Goal: Information Seeking & Learning: Check status

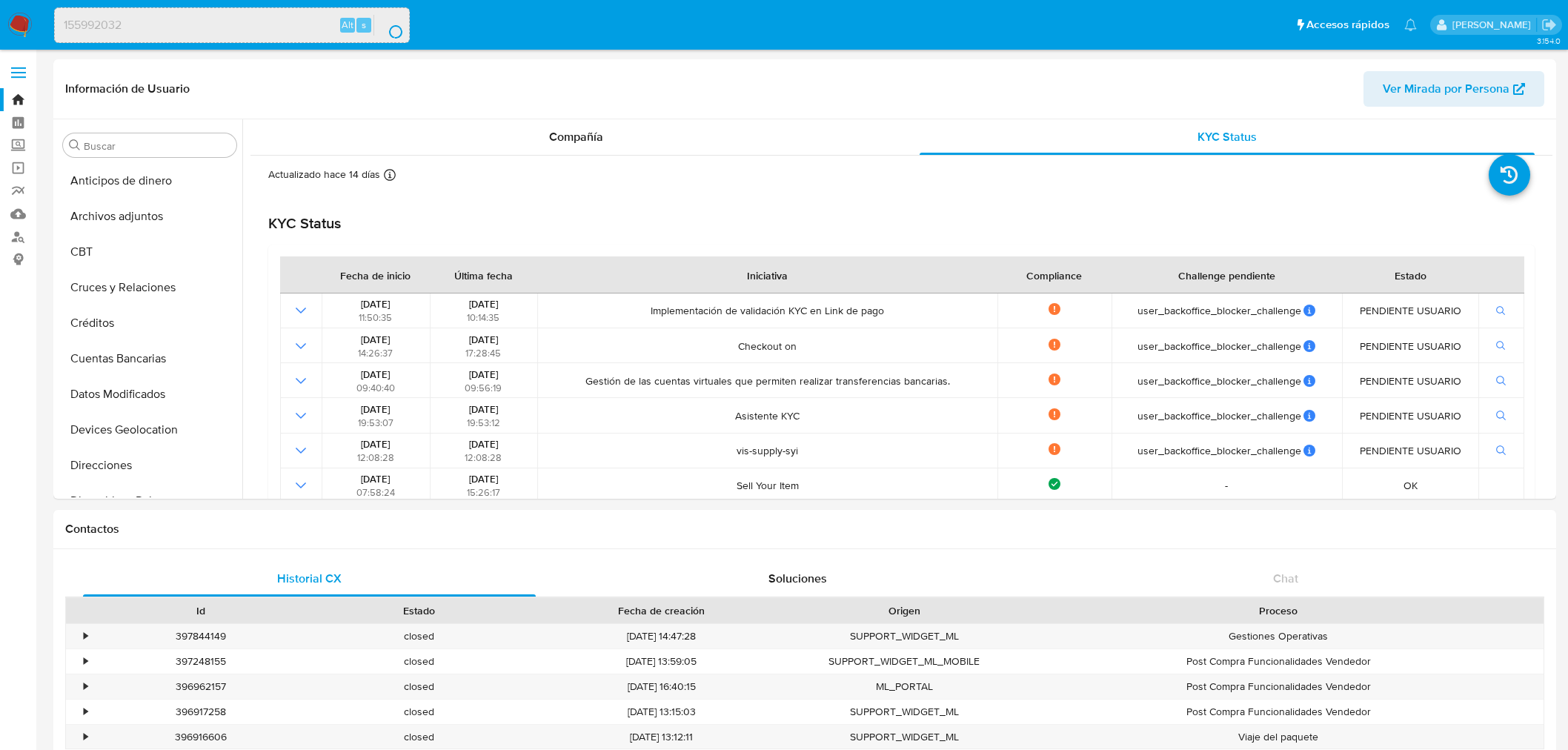
select select "10"
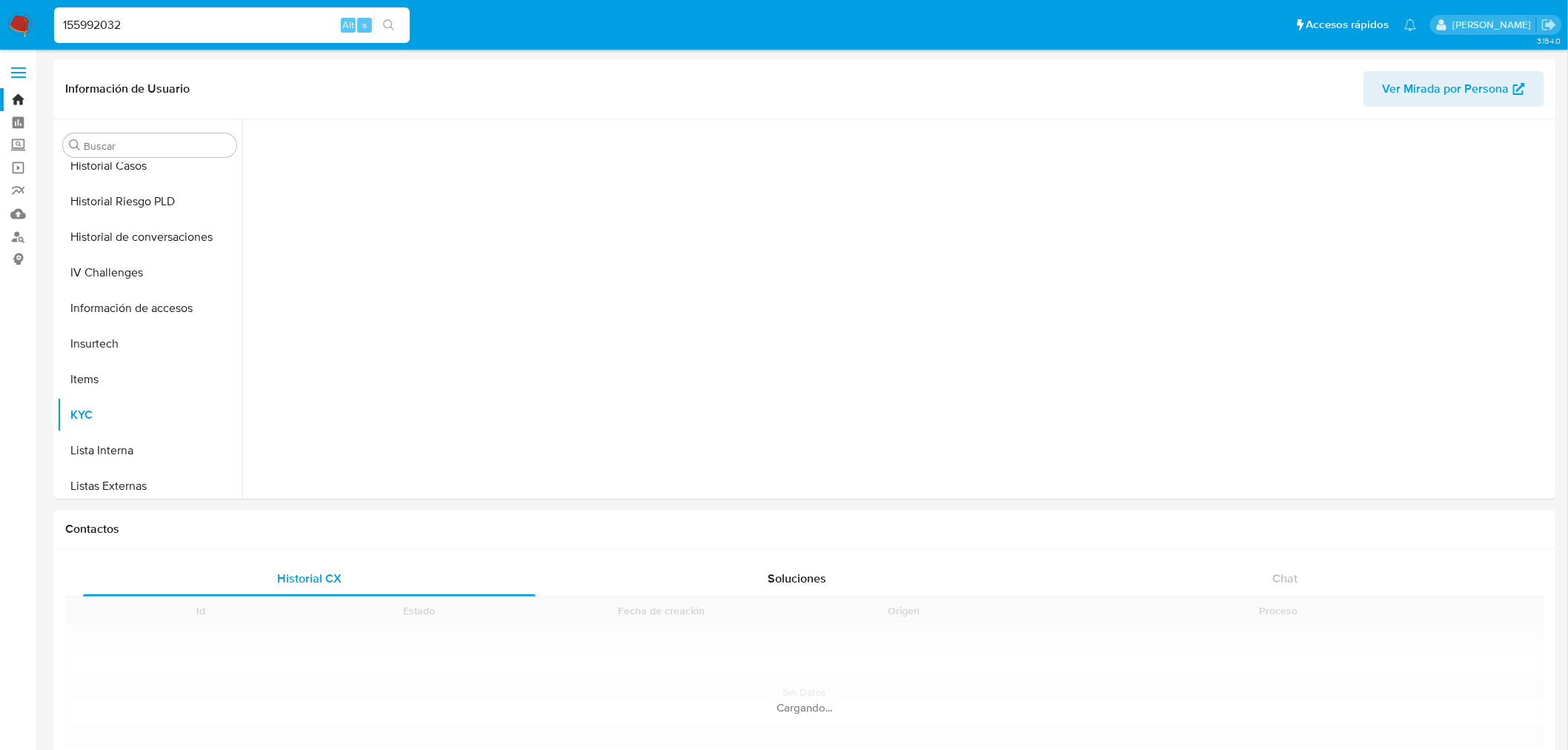
scroll to position [661, 0]
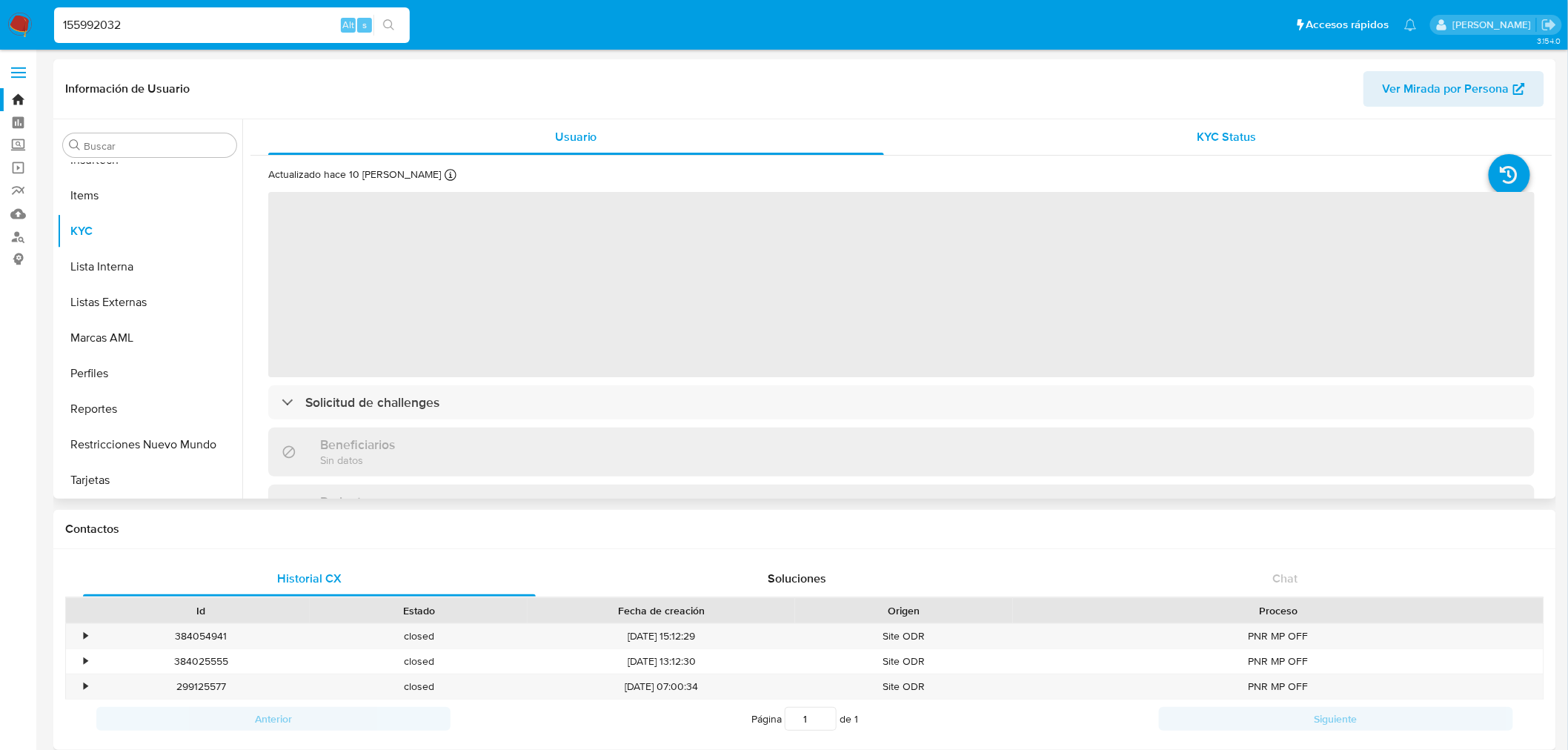
click at [1234, 119] on div "KYC Status" at bounding box center [1227, 137] width 616 height 35
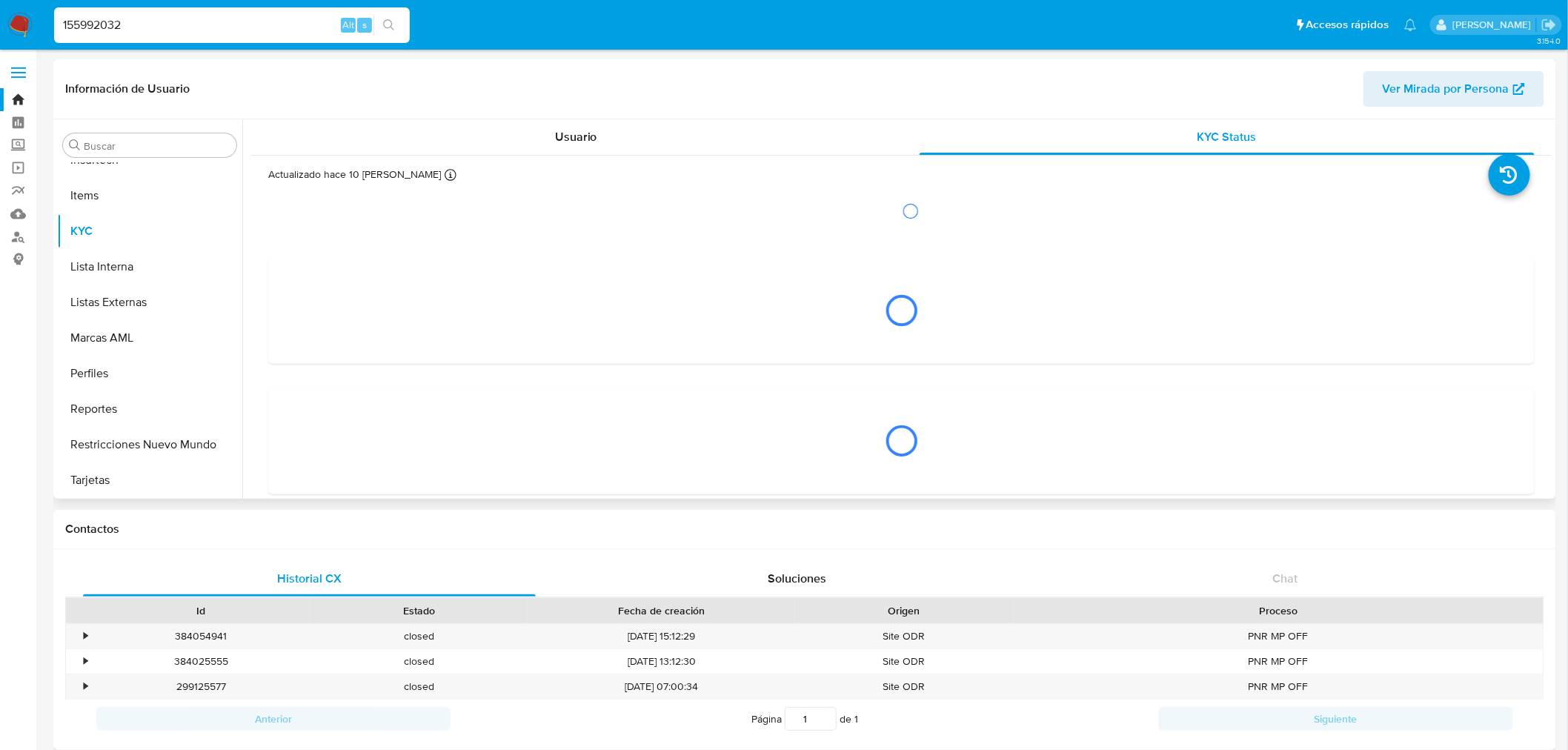
select select "10"
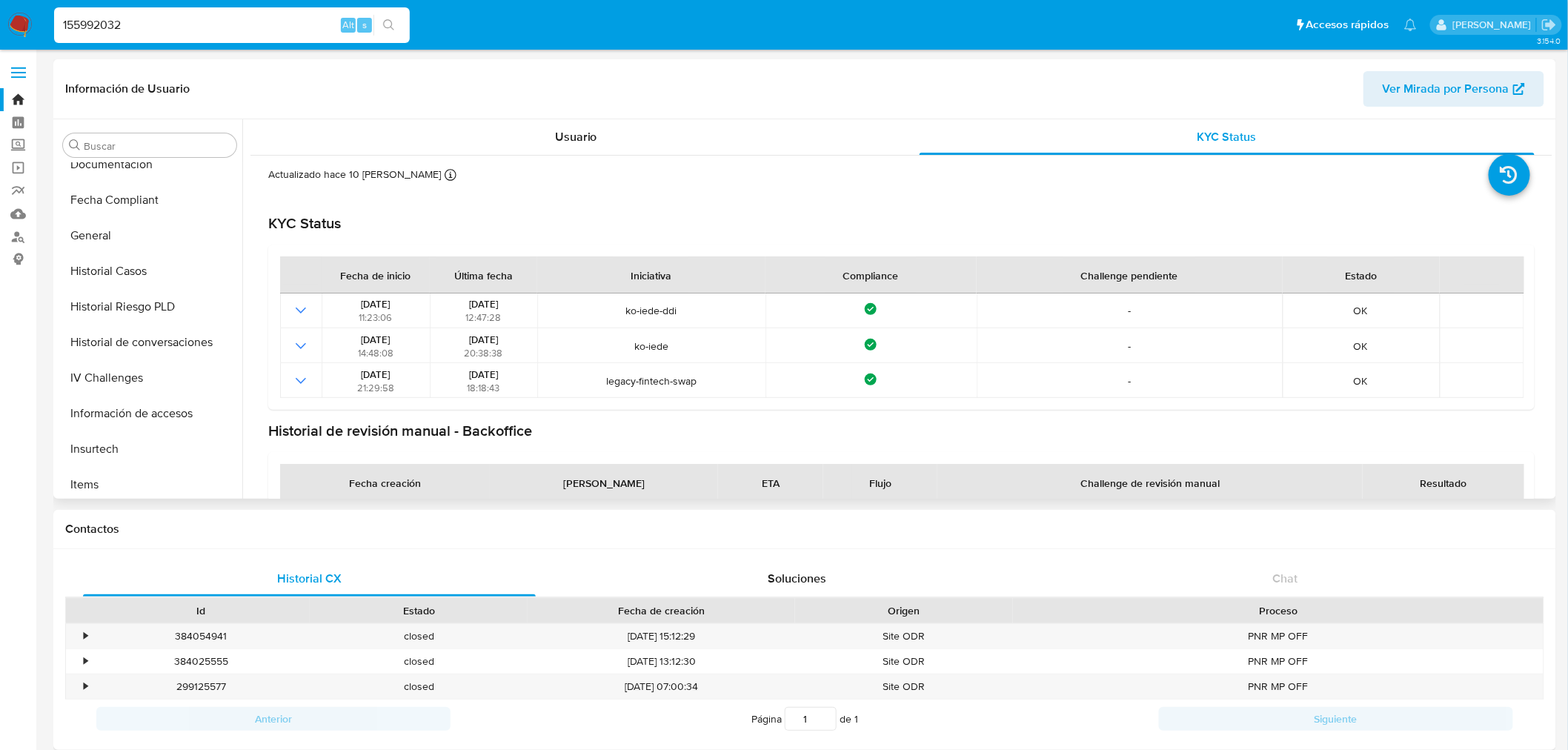
scroll to position [167, 0]
click at [149, 359] on button "Documentación" at bounding box center [143, 369] width 174 height 35
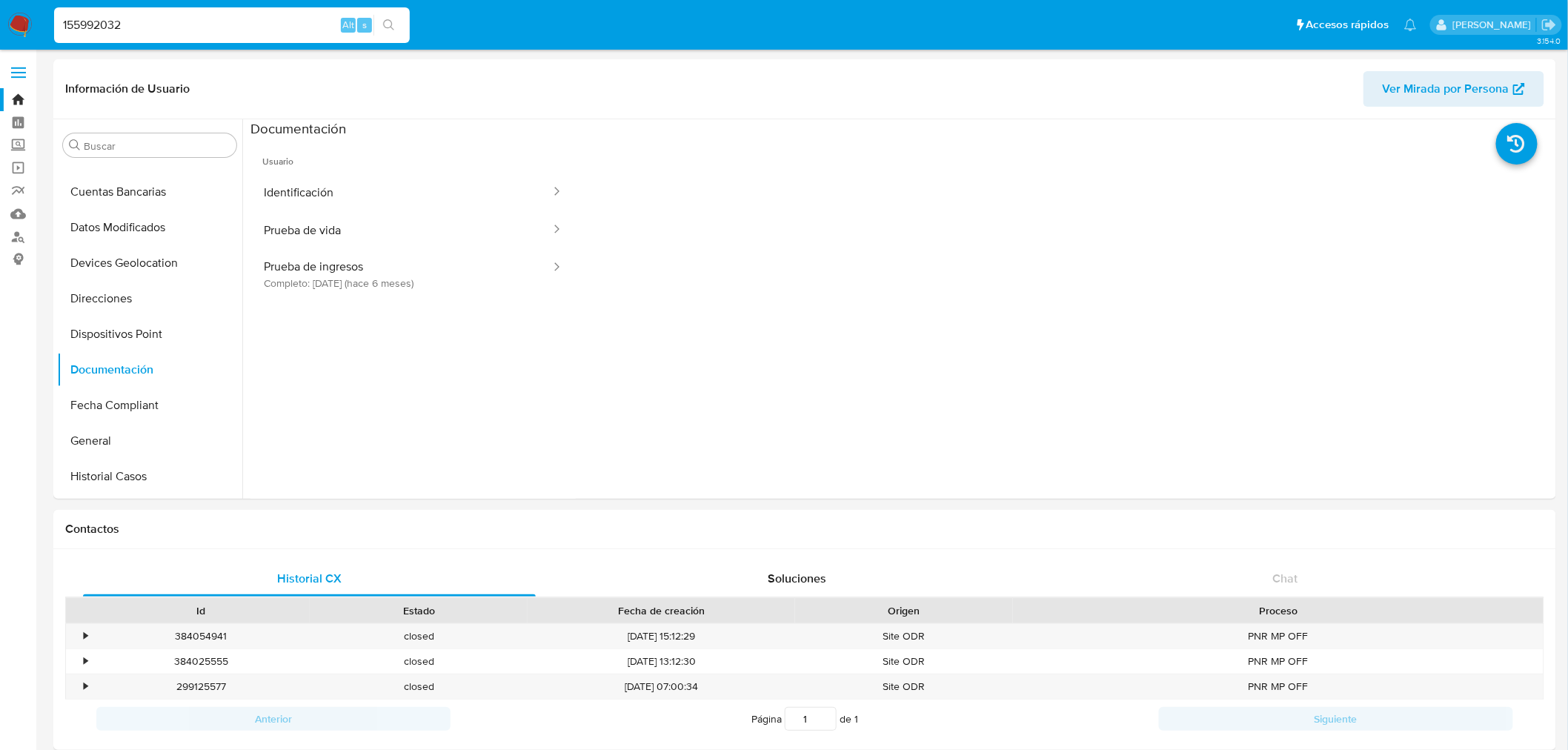
click at [150, 29] on input "155992032" at bounding box center [232, 25] width 356 height 19
paste input "260001229"
type input "2600012292"
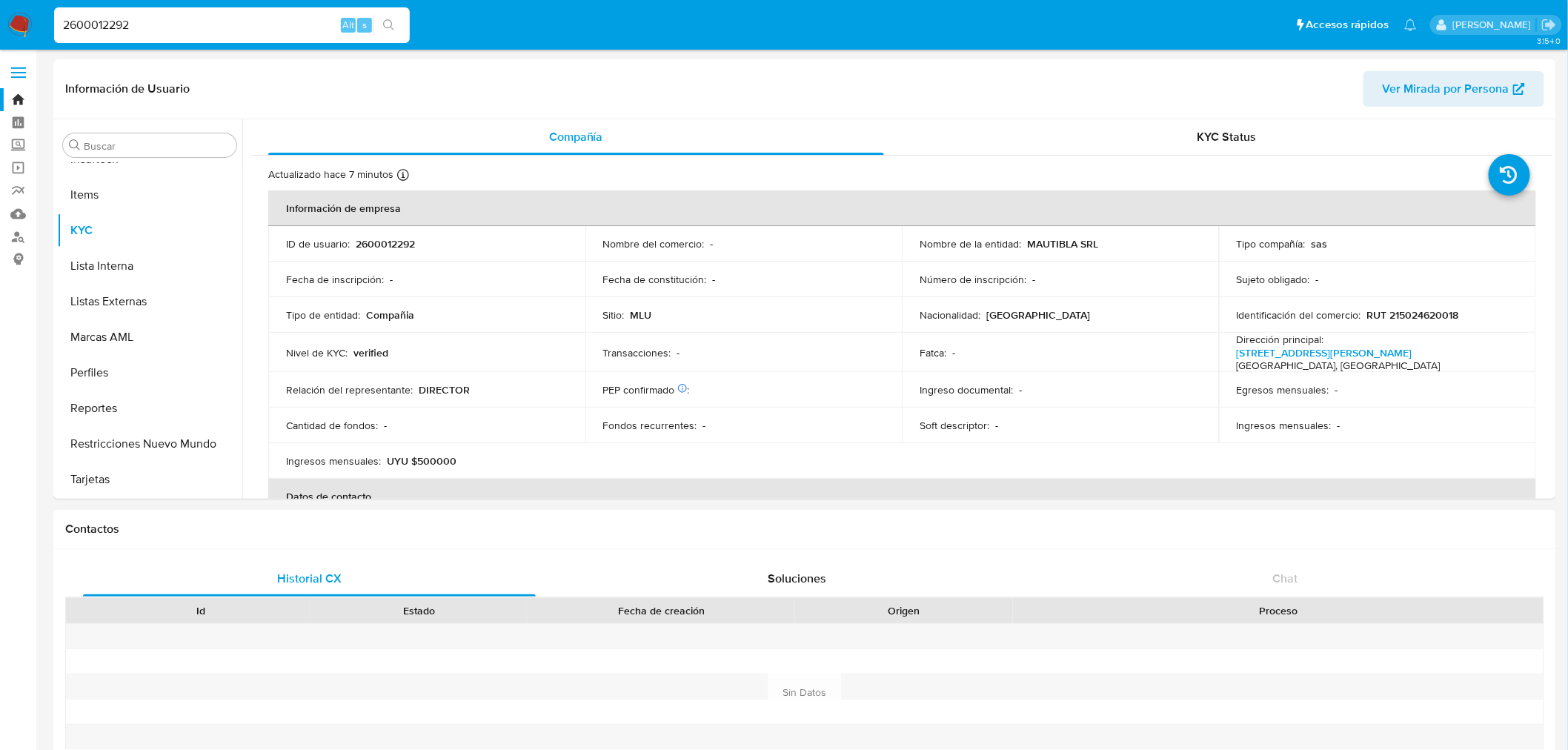
scroll to position [661, 0]
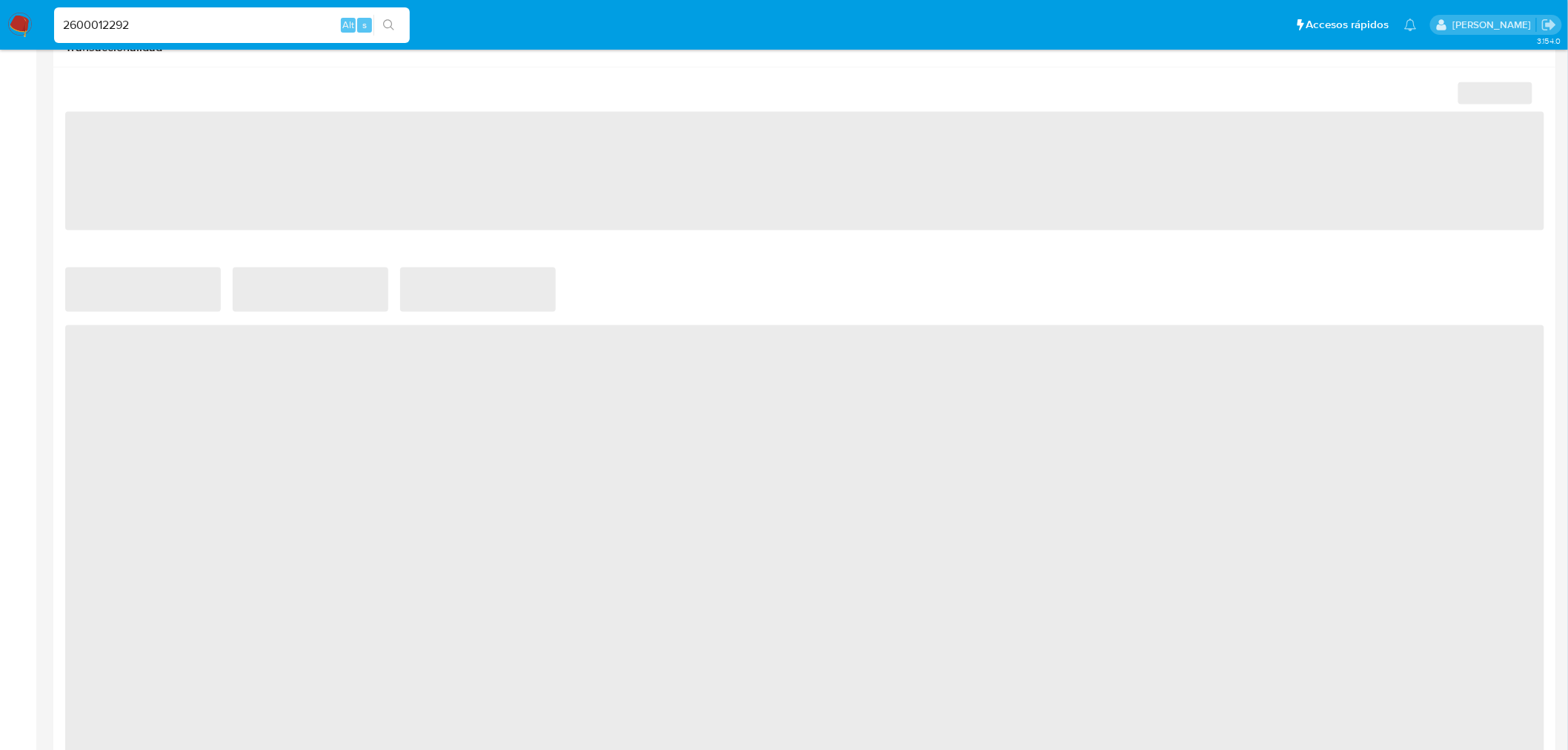
select select "10"
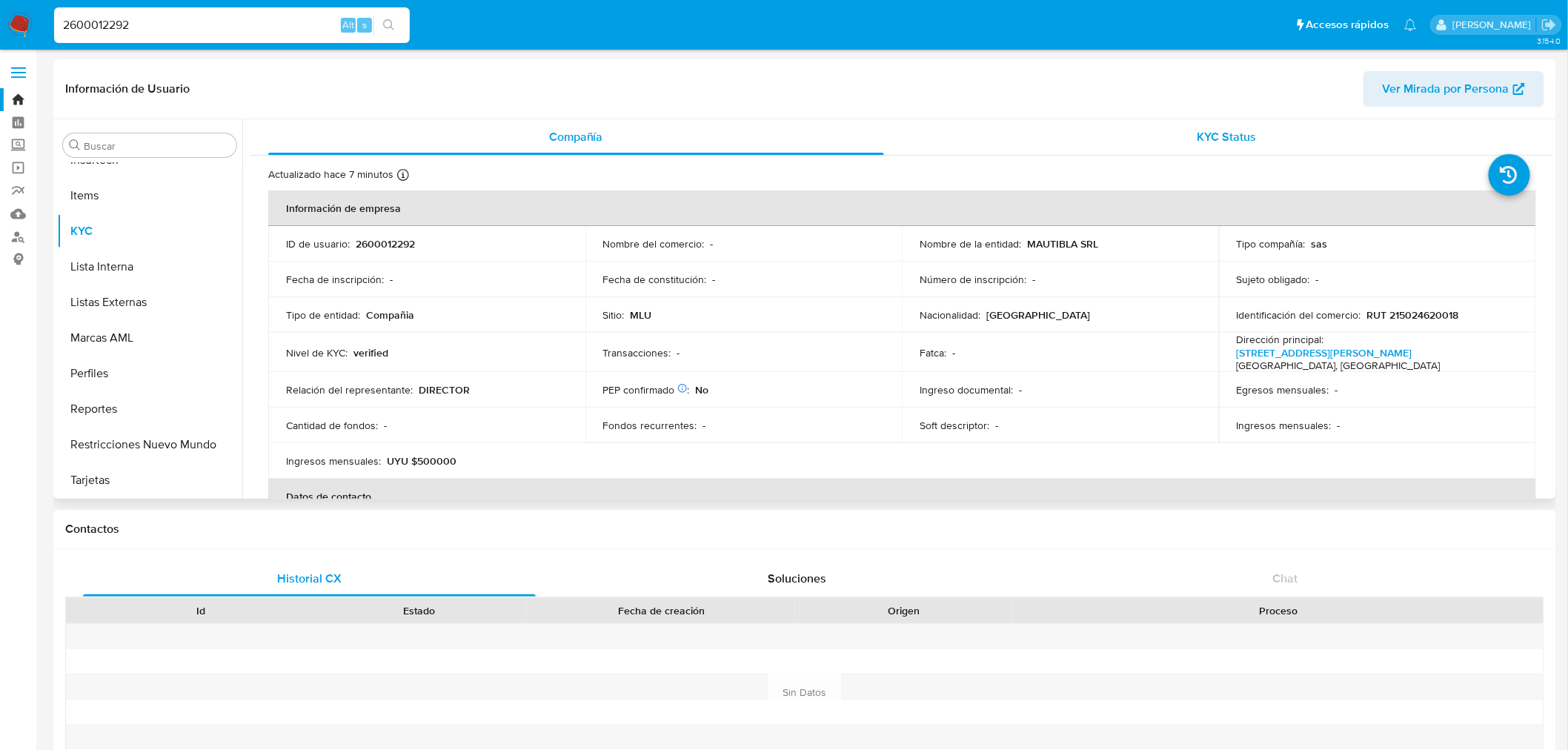
click at [1209, 153] on div "KYC Status" at bounding box center [1227, 137] width 616 height 35
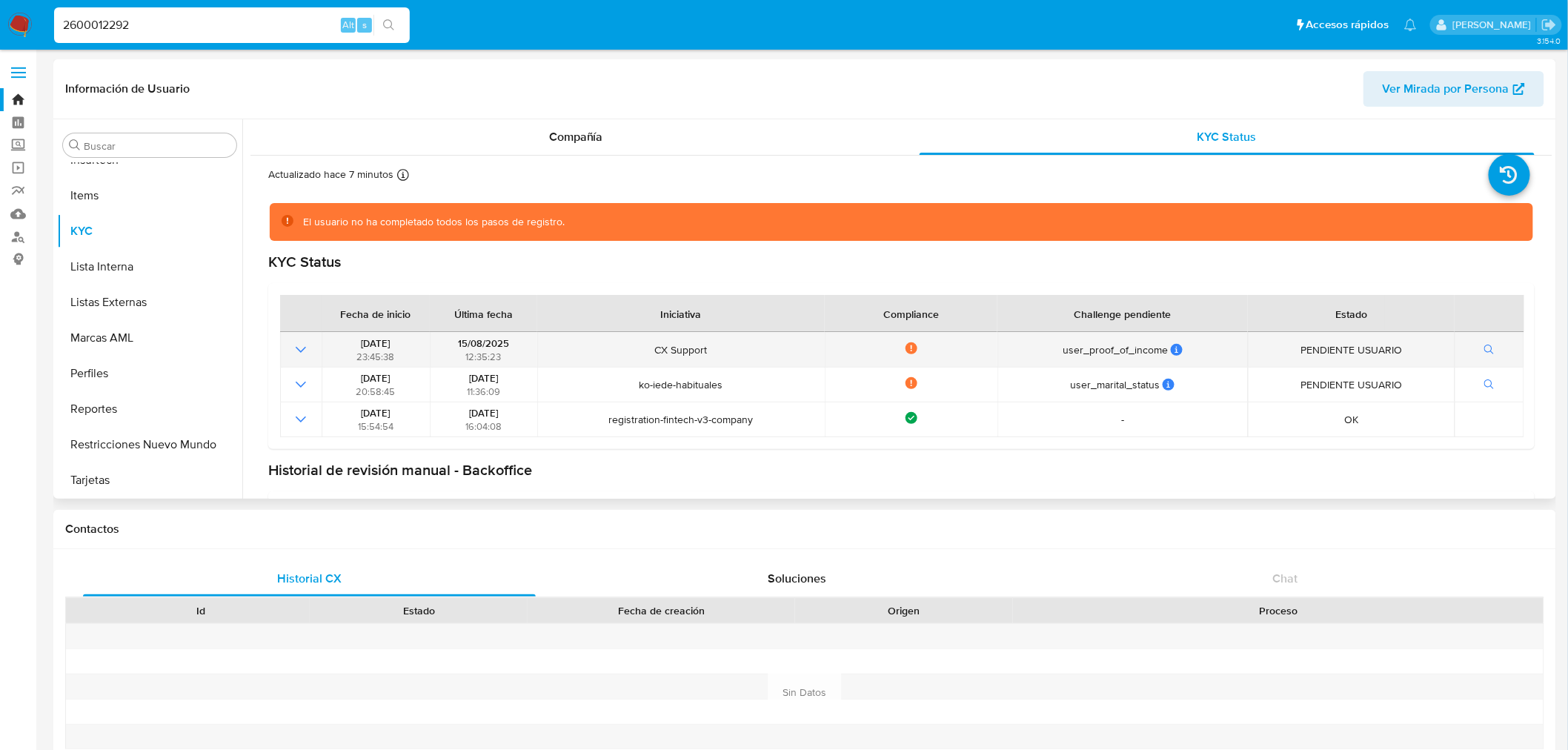
drag, startPoint x: 626, startPoint y: 342, endPoint x: 830, endPoint y: 363, distance: 205.1
click at [830, 363] on tr "[DATE] 23:45:38 [DATE] 12:35:23 CX Support Not compliance user_proof_of_income …" at bounding box center [902, 349] width 1244 height 35
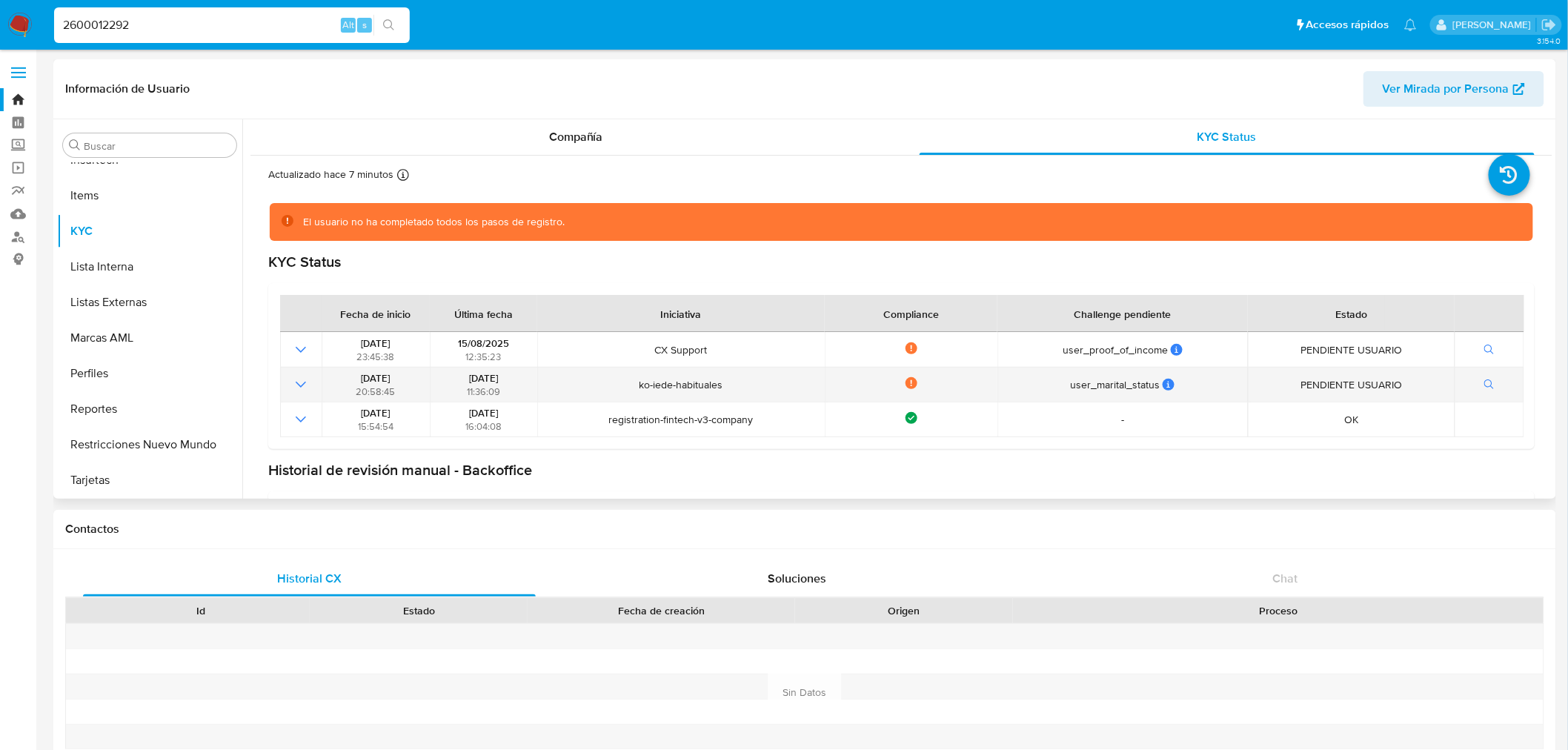
click at [759, 373] on td "ko-iede-habituales" at bounding box center [681, 385] width 288 height 35
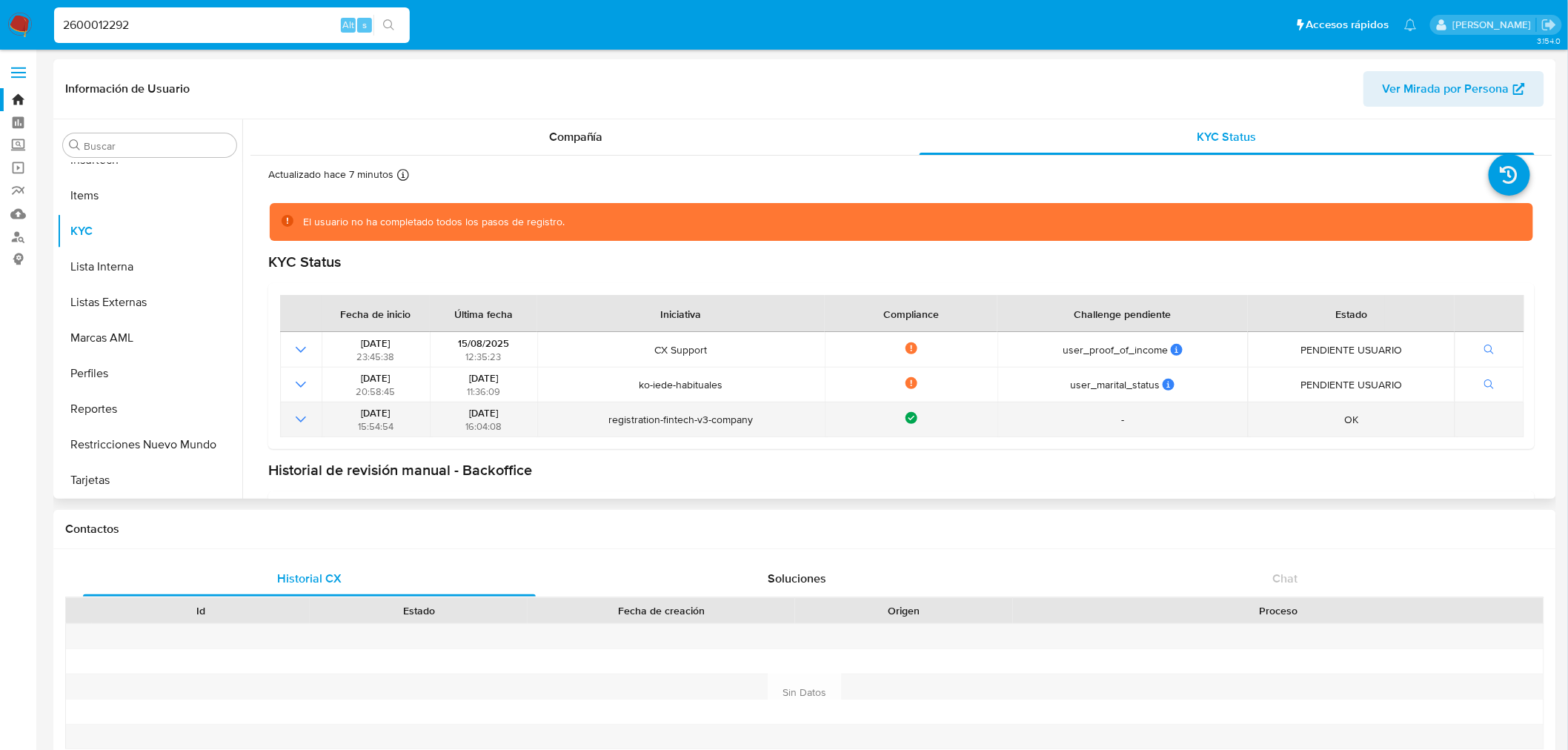
drag, startPoint x: 669, startPoint y: 390, endPoint x: 993, endPoint y: 405, distance: 324.3
click at [993, 405] on tbody "[DATE] 23:45:38 [DATE] 12:35:23 CX Support Not compliance user_proof_of_income …" at bounding box center [902, 385] width 1244 height 105
click at [997, 405] on td "-" at bounding box center [1122, 420] width 251 height 35
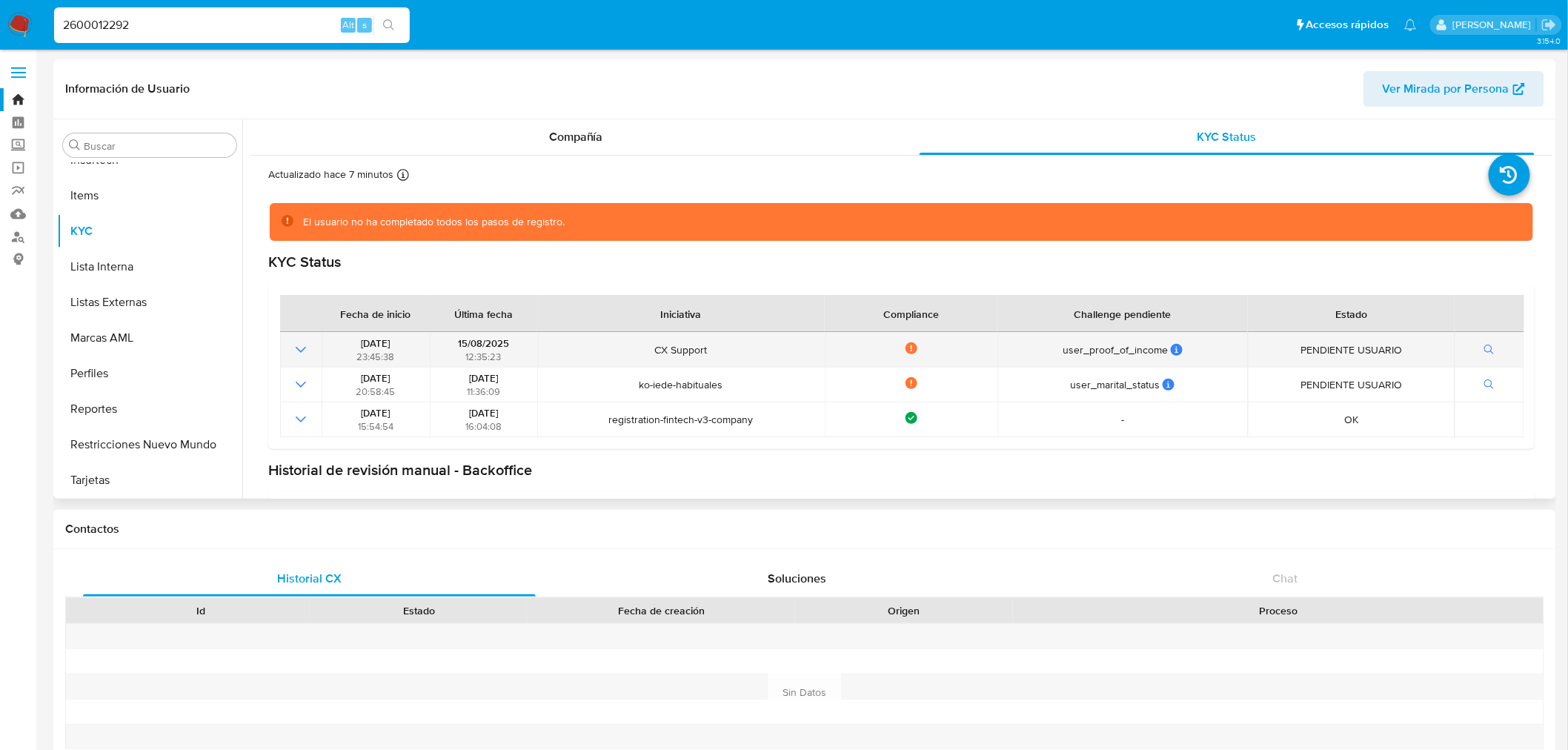
click at [308, 351] on icon "Mostrar operación" at bounding box center [301, 349] width 18 height 18
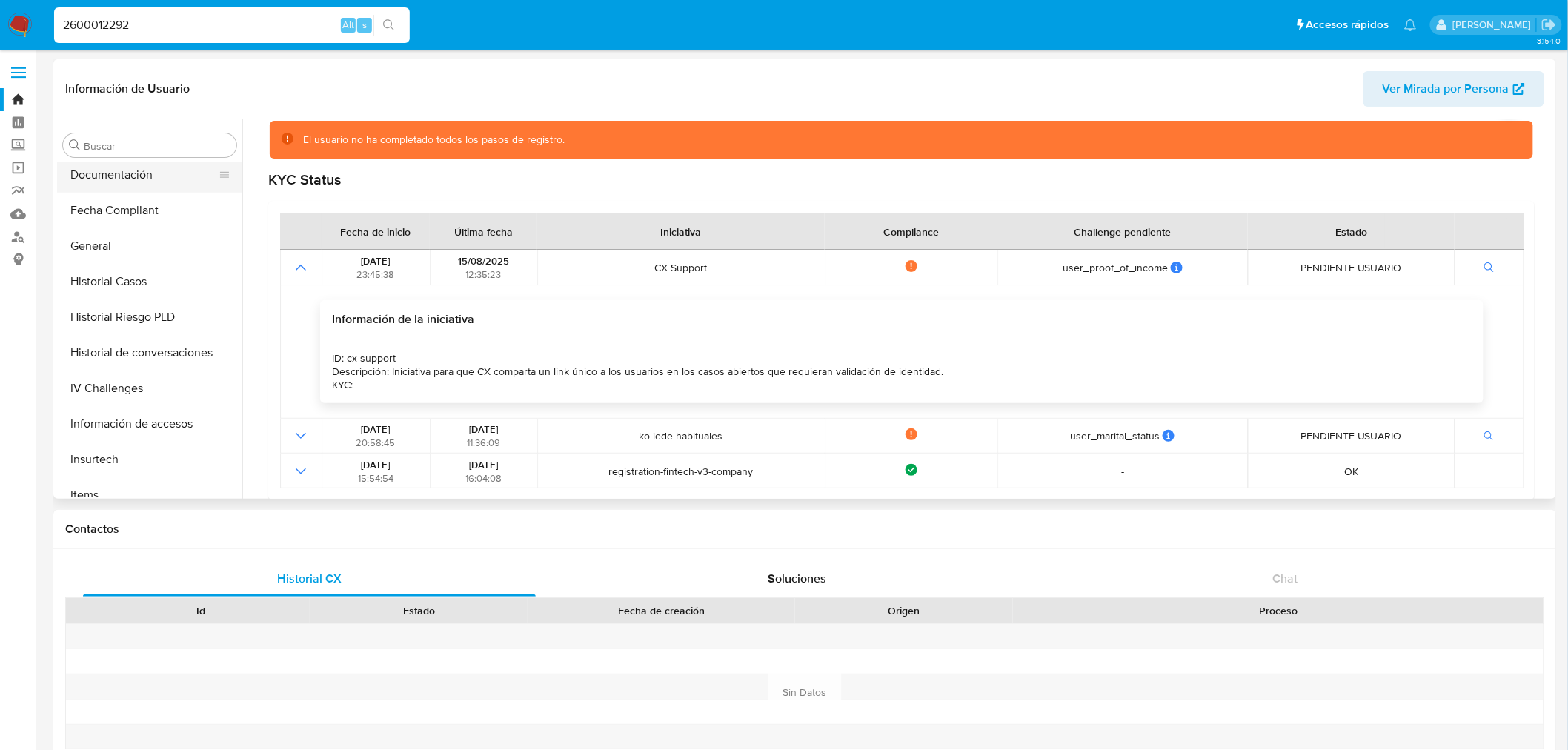
scroll to position [250, 0]
click at [127, 285] on button "Documentación" at bounding box center [143, 286] width 174 height 35
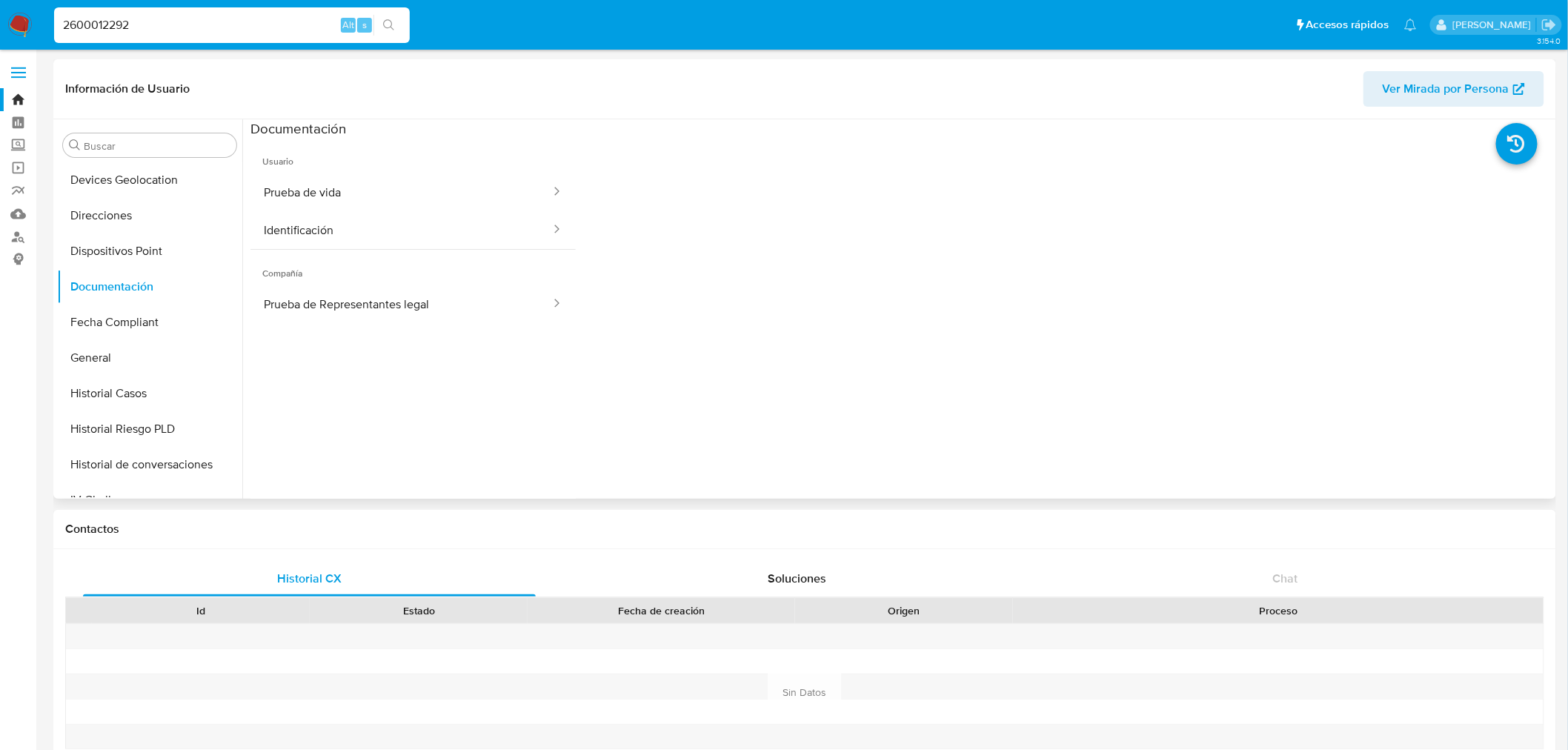
click at [479, 284] on span "Compañía" at bounding box center [413, 267] width 325 height 35
click at [480, 294] on button "Prueba de Representantes legal" at bounding box center [401, 304] width 302 height 38
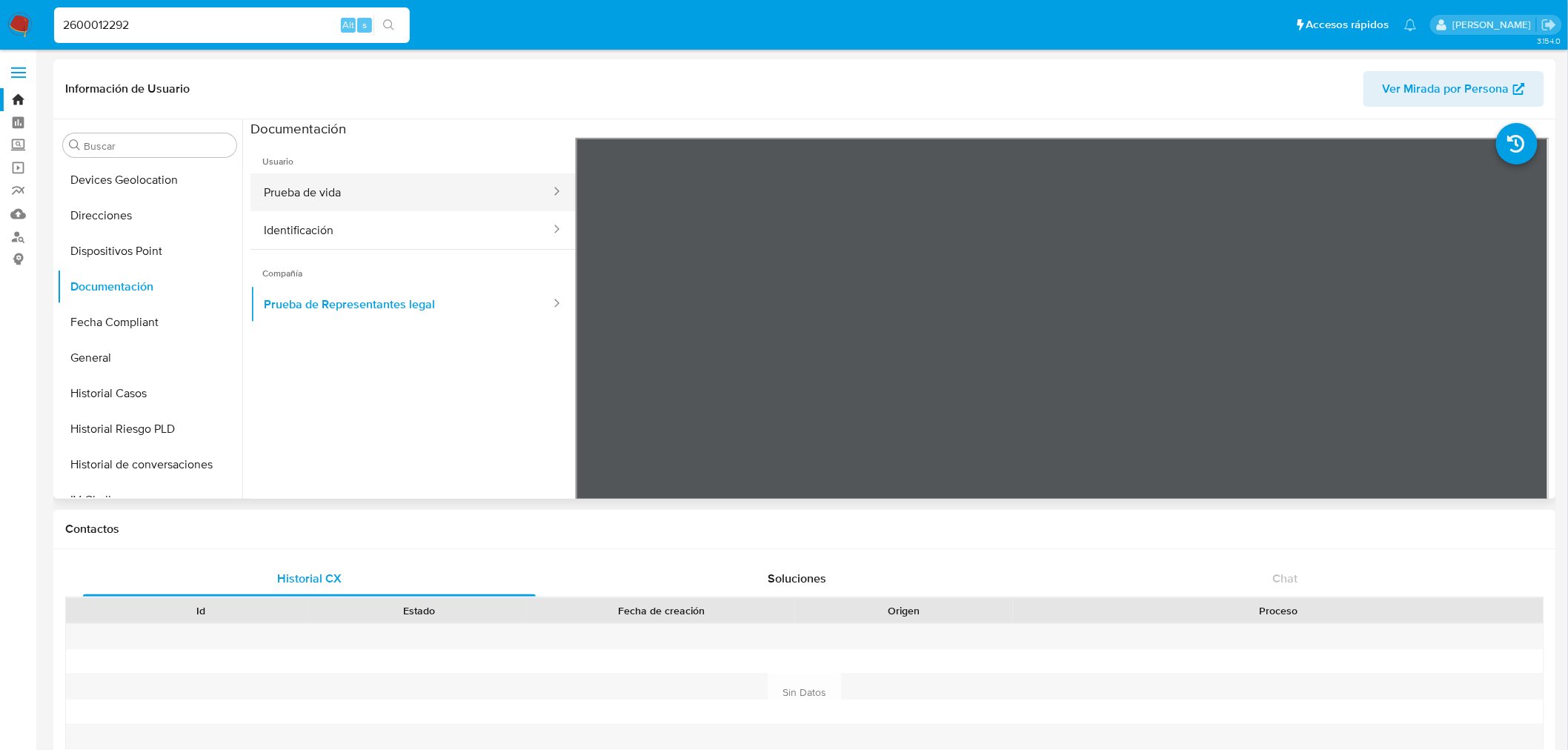
click at [433, 196] on button "Prueba de vida" at bounding box center [401, 193] width 302 height 38
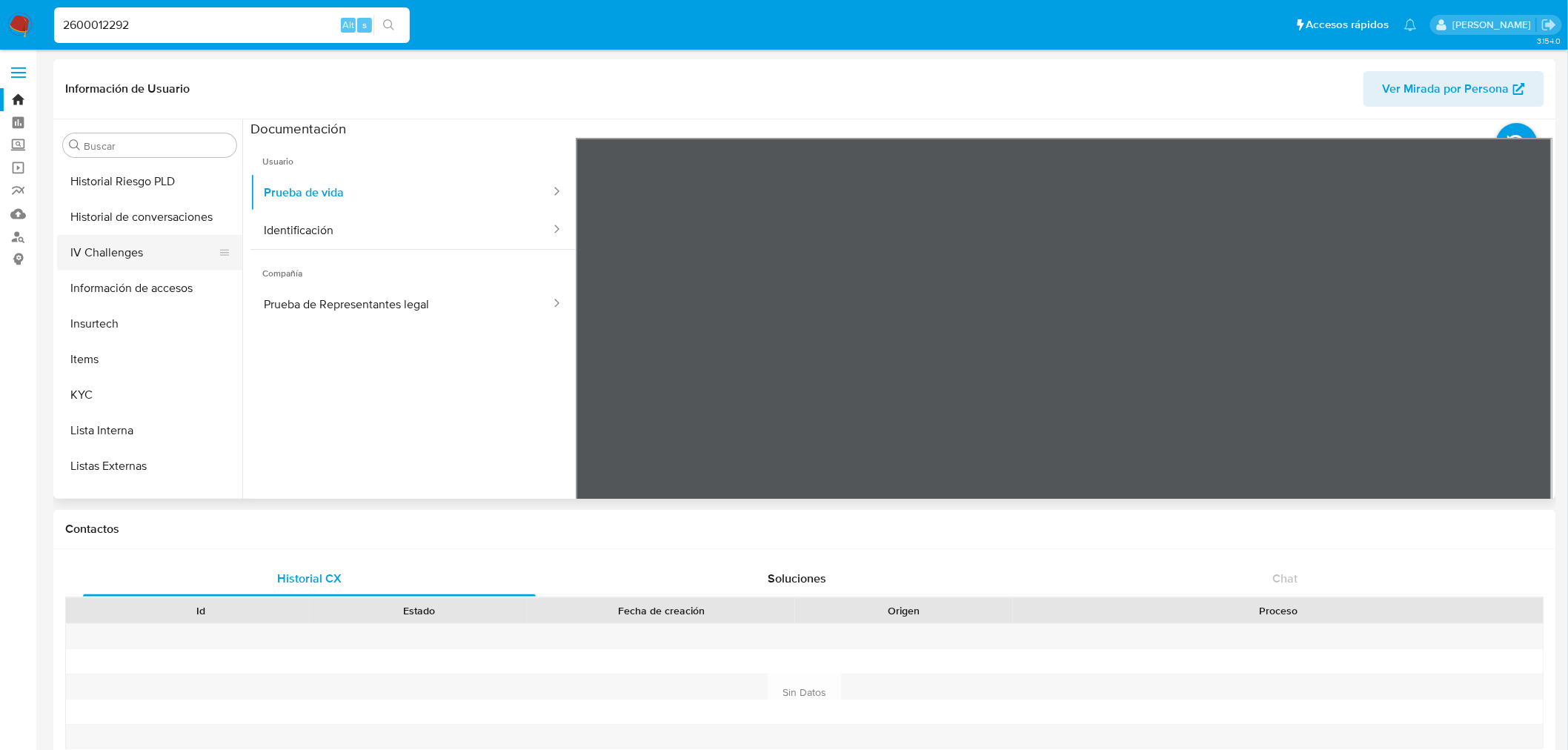
scroll to position [497, 0]
click at [115, 384] on button "KYC" at bounding box center [143, 395] width 174 height 35
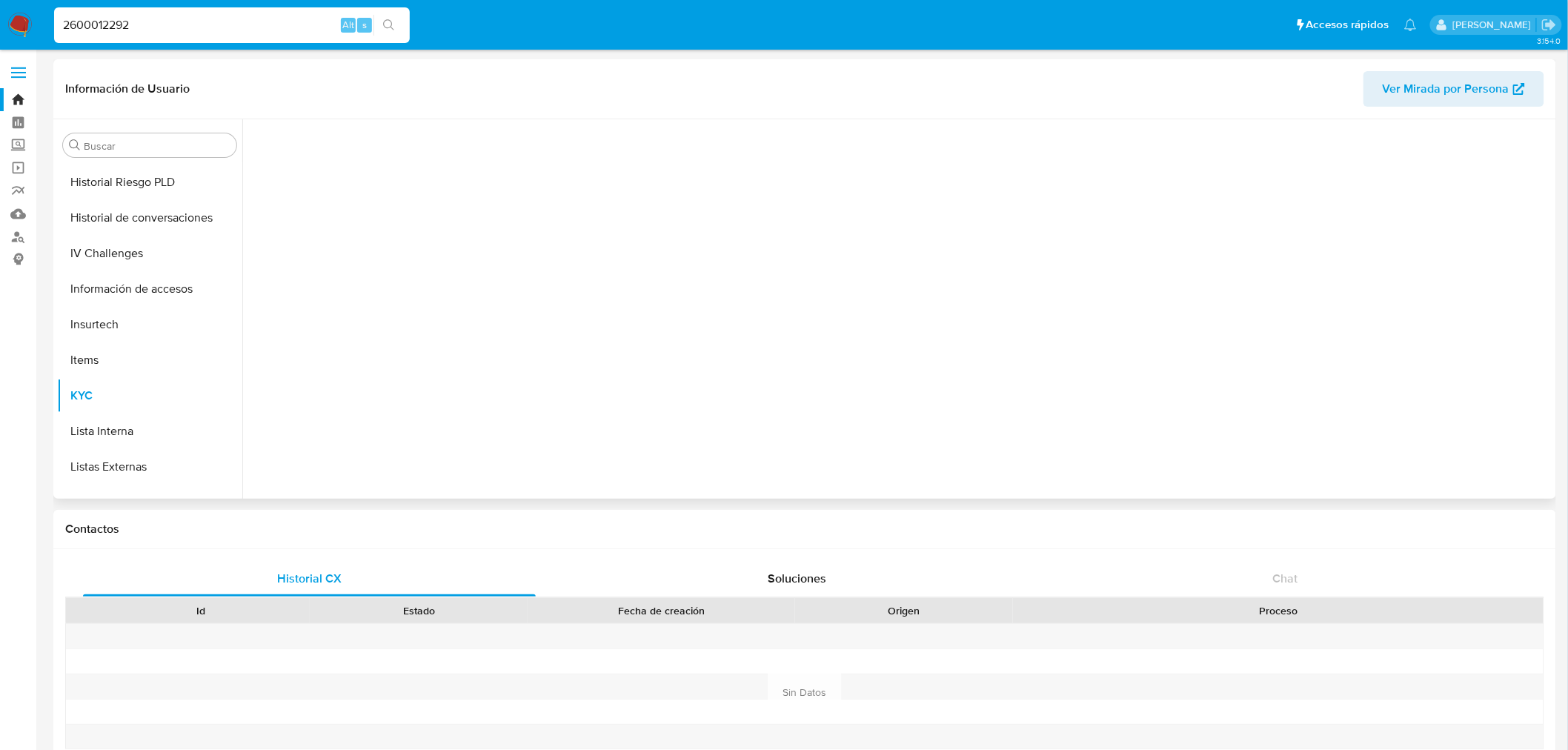
scroll to position [167, 0]
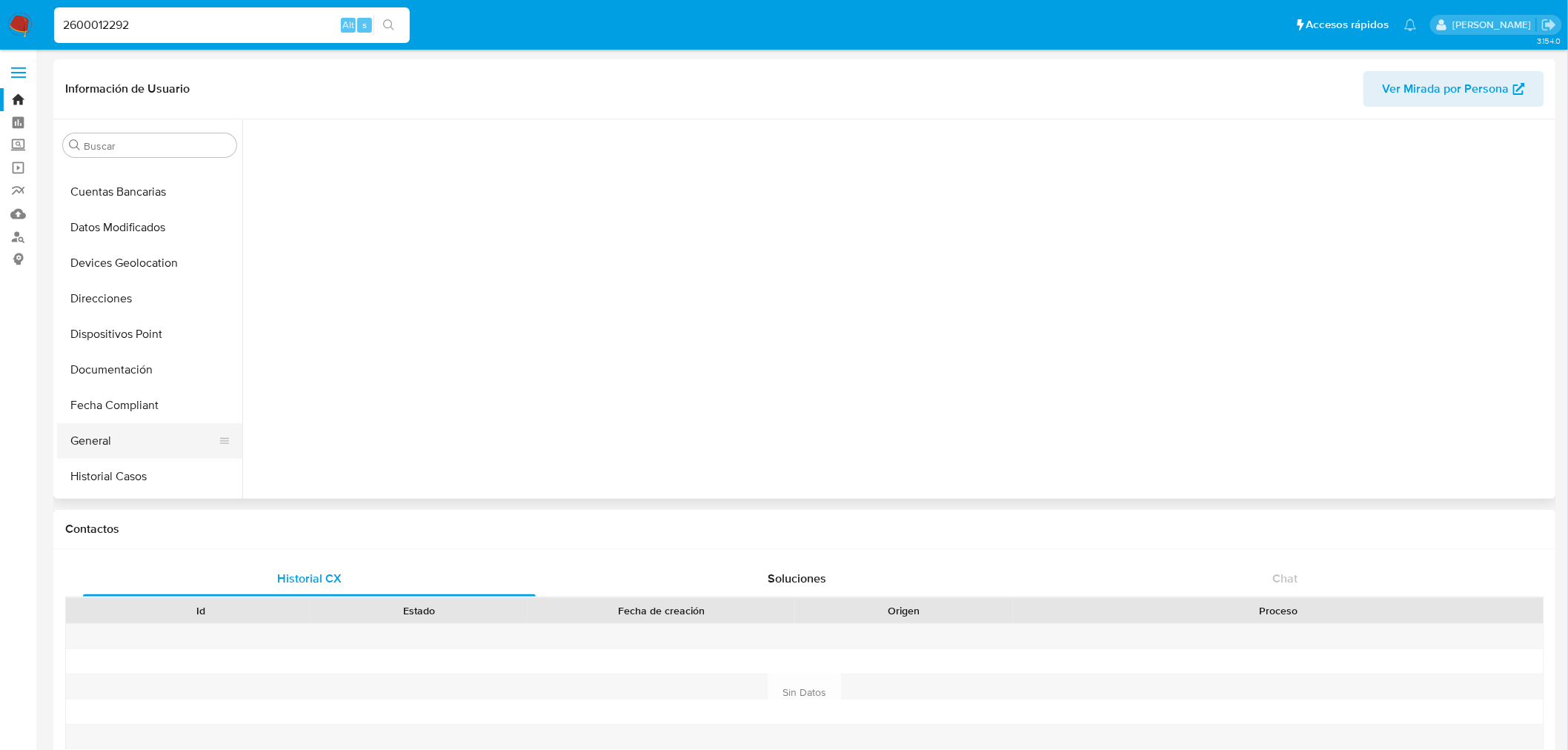
click at [149, 423] on button "General" at bounding box center [143, 441] width 174 height 35
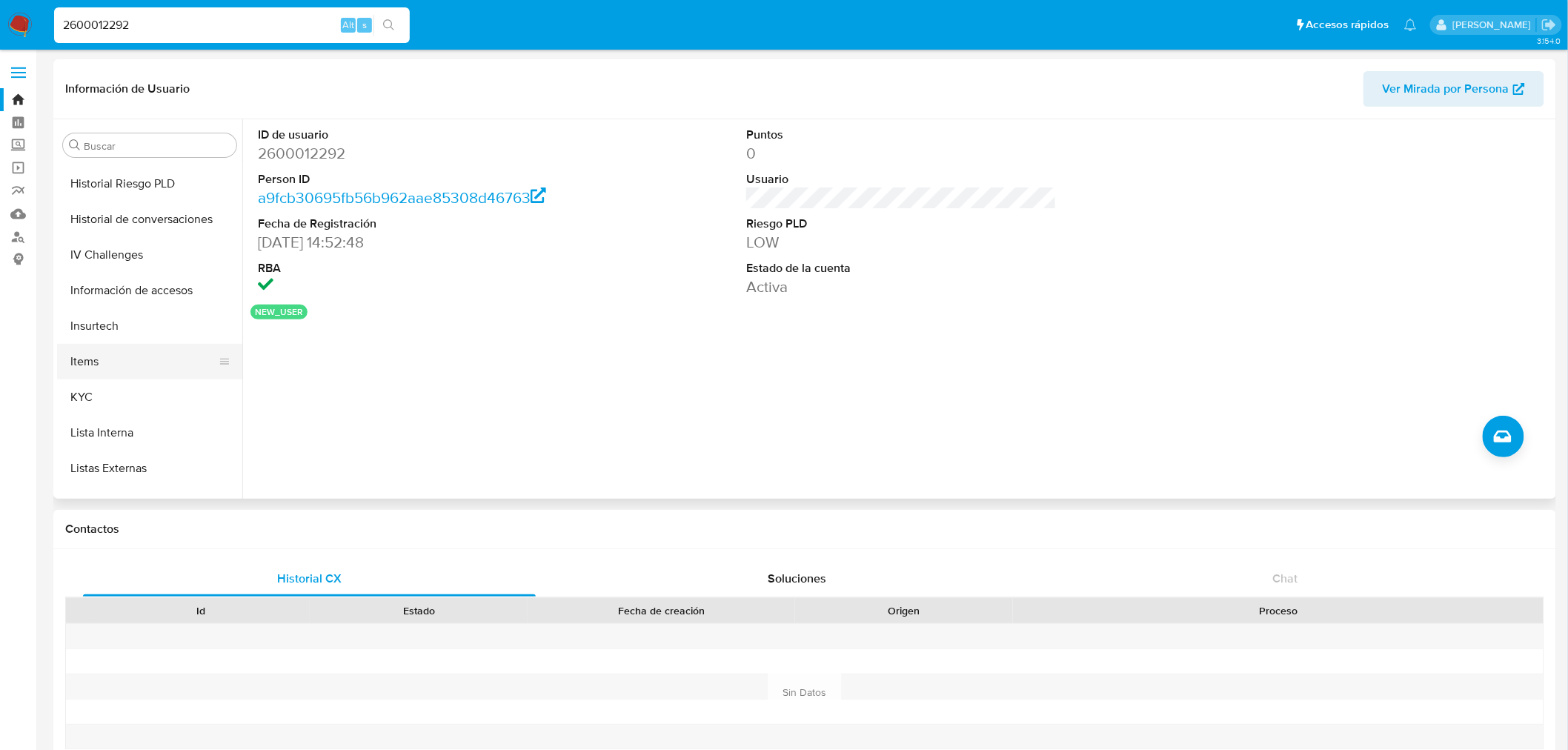
scroll to position [497, 0]
click at [130, 406] on button "KYC" at bounding box center [143, 395] width 174 height 35
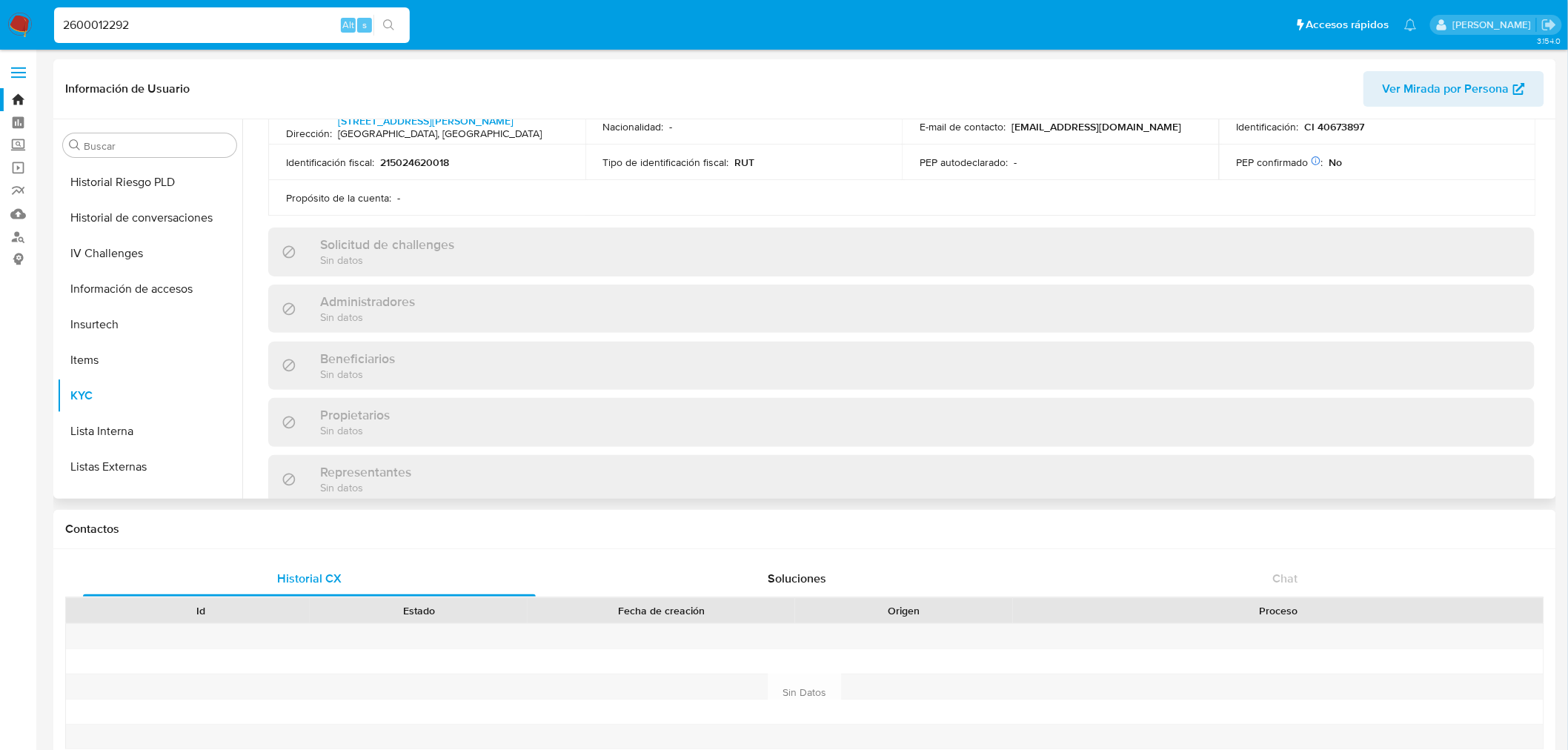
scroll to position [493, 0]
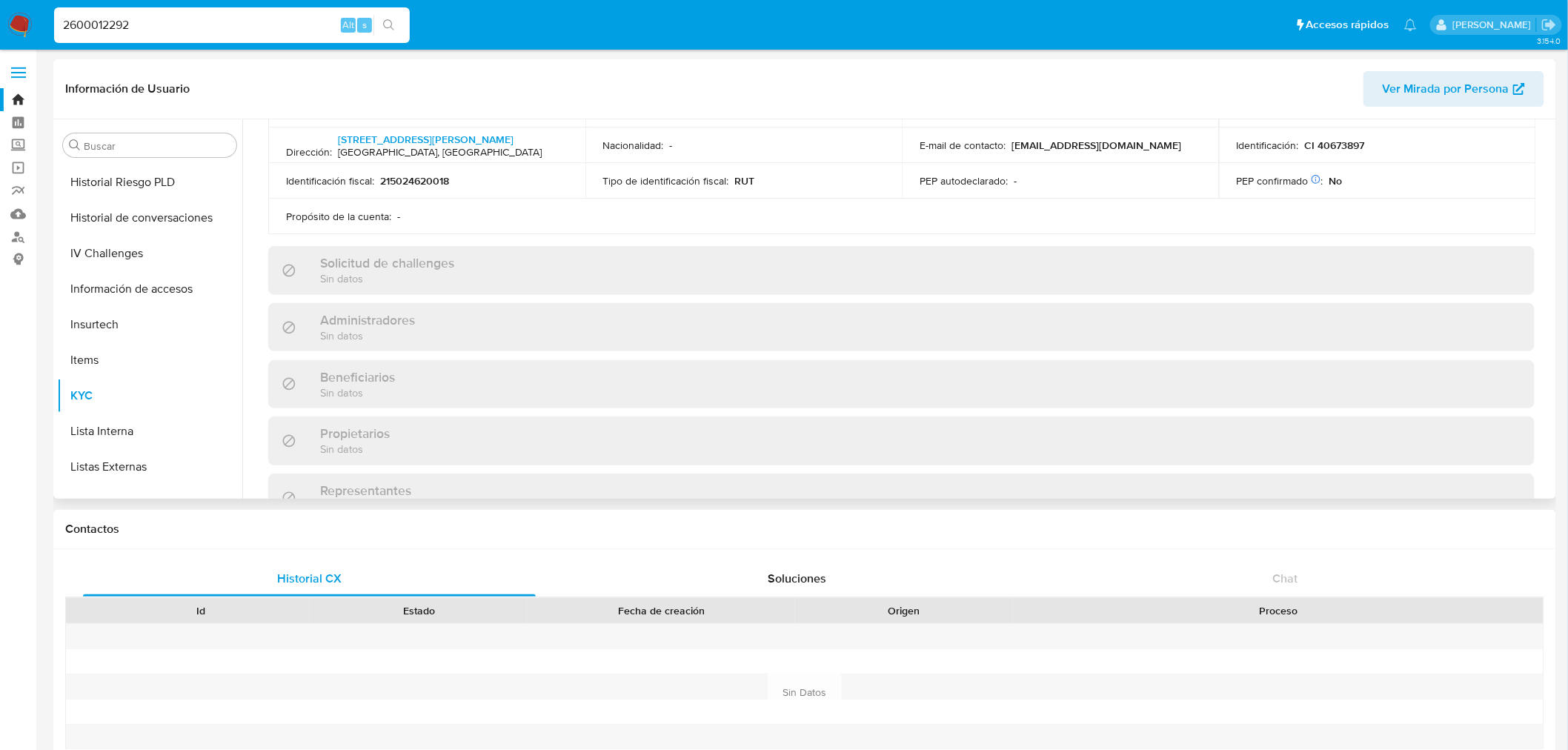
click at [634, 255] on div "Solicitud de challenges Sin datos" at bounding box center [901, 270] width 1266 height 48
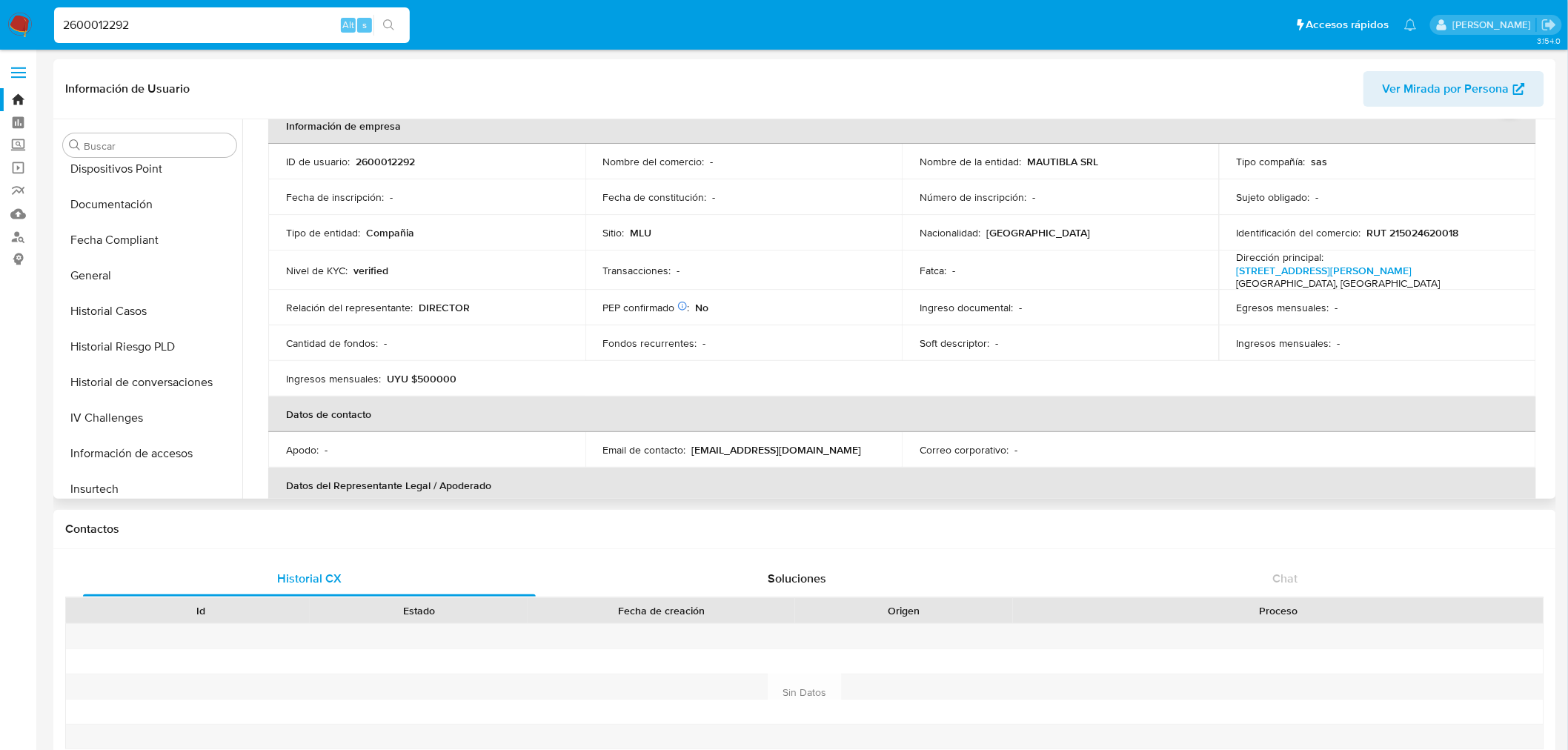
scroll to position [164, 0]
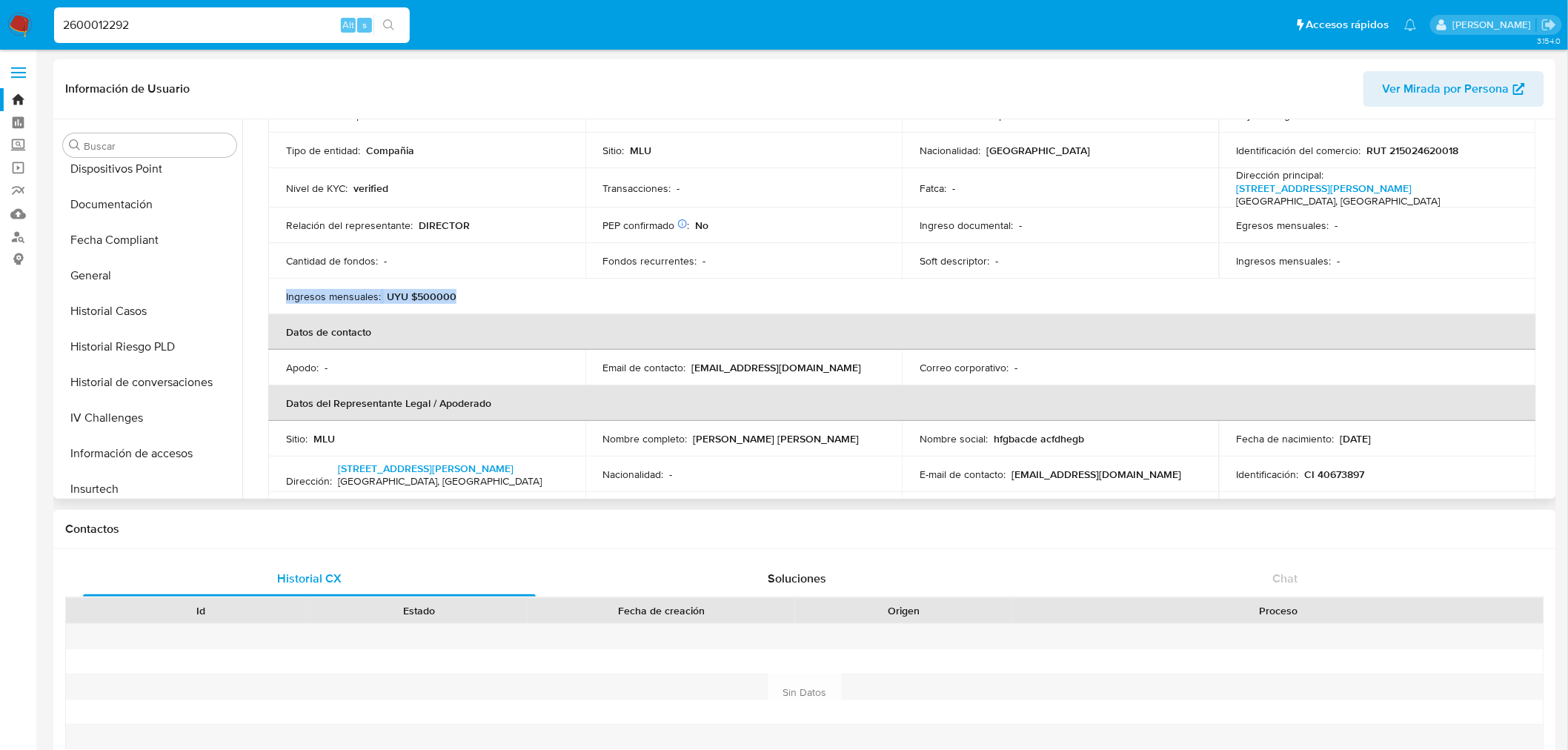
drag, startPoint x: 455, startPoint y: 293, endPoint x: 278, endPoint y: 289, distance: 177.0
click at [278, 289] on td "Ingresos mensuales : UYU $500000" at bounding box center [426, 296] width 317 height 35
drag, startPoint x: 294, startPoint y: 288, endPoint x: 350, endPoint y: 304, distance: 58.2
click at [350, 304] on td "Ingresos mensuales : UYU $500000" at bounding box center [426, 296] width 317 height 35
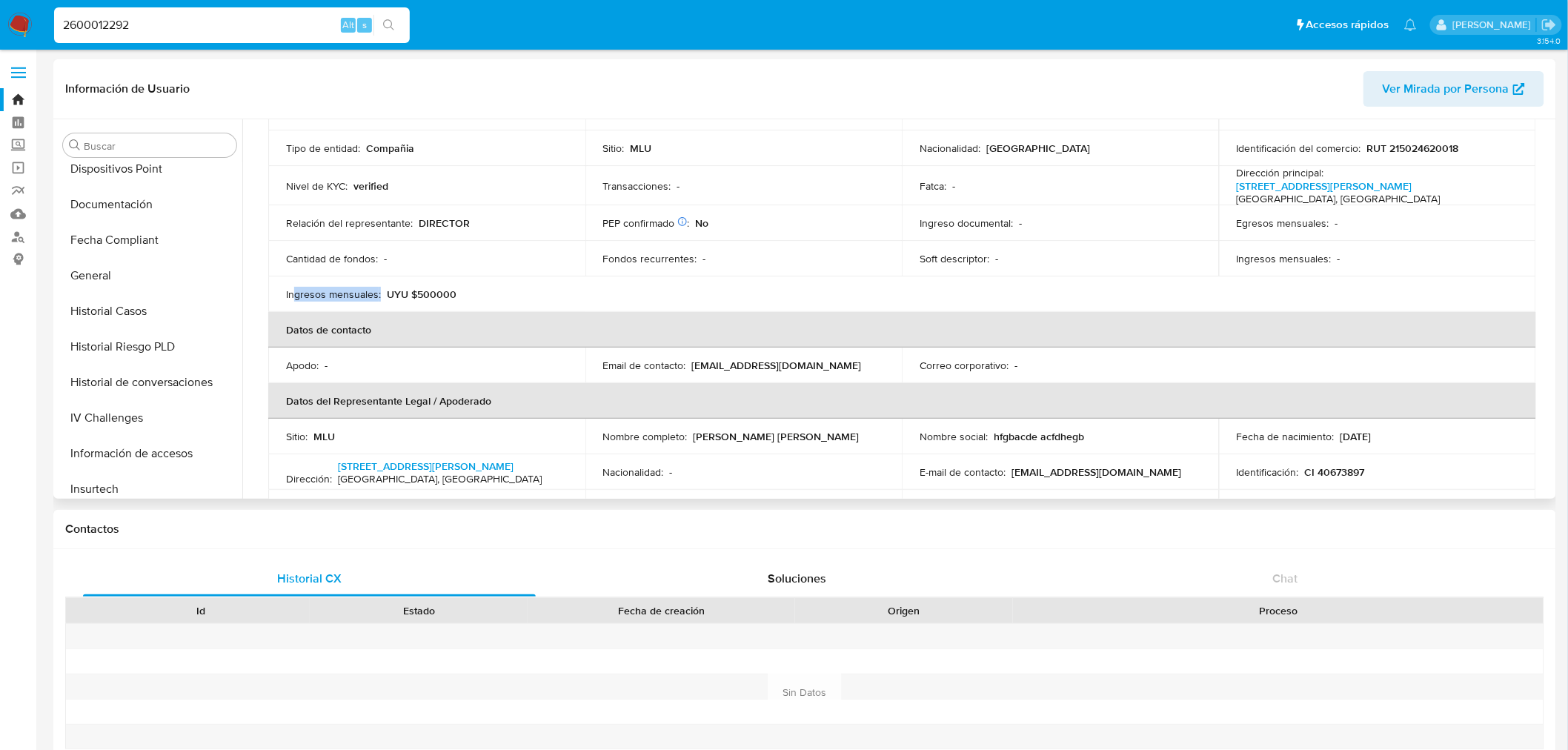
scroll to position [0, 0]
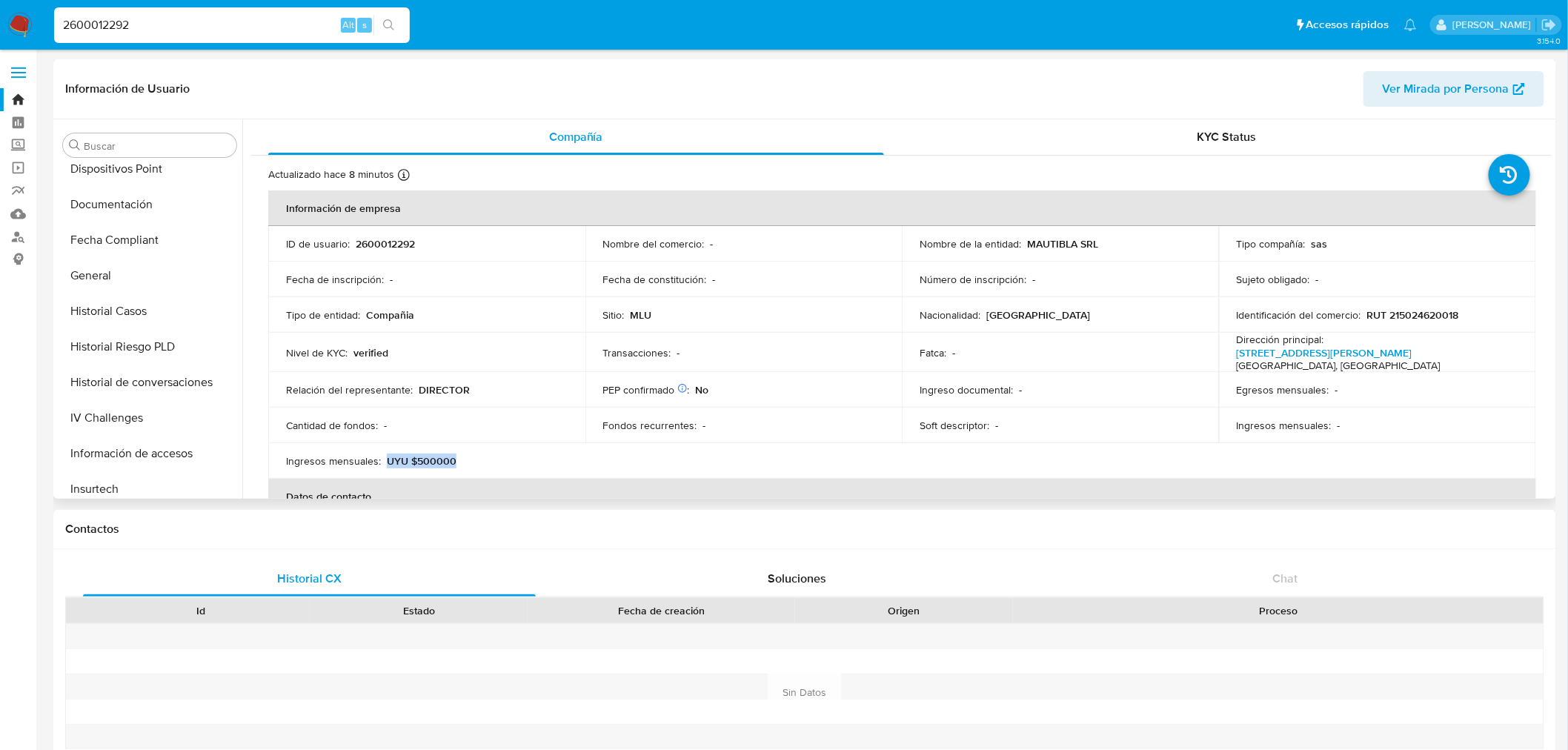
drag, startPoint x: 473, startPoint y: 460, endPoint x: 356, endPoint y: 438, distance: 119.1
click at [385, 445] on td "Ingresos mensuales : UYU $500000" at bounding box center [426, 461] width 317 height 35
click at [105, 264] on button "General" at bounding box center [143, 275] width 174 height 35
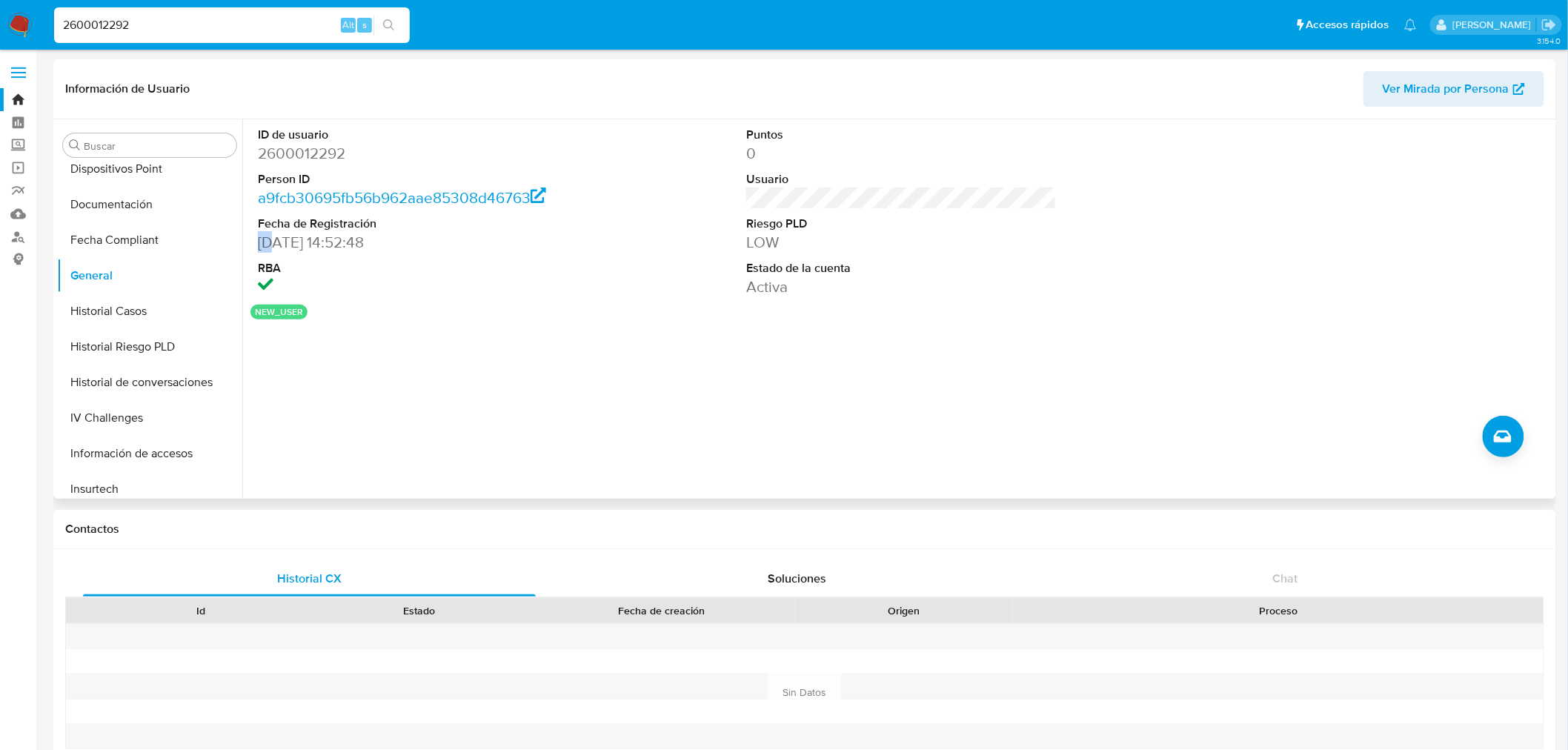
drag, startPoint x: 259, startPoint y: 245, endPoint x: 271, endPoint y: 250, distance: 13.0
click at [271, 250] on dd "[DATE] 14:52:48" at bounding box center [412, 242] width 310 height 21
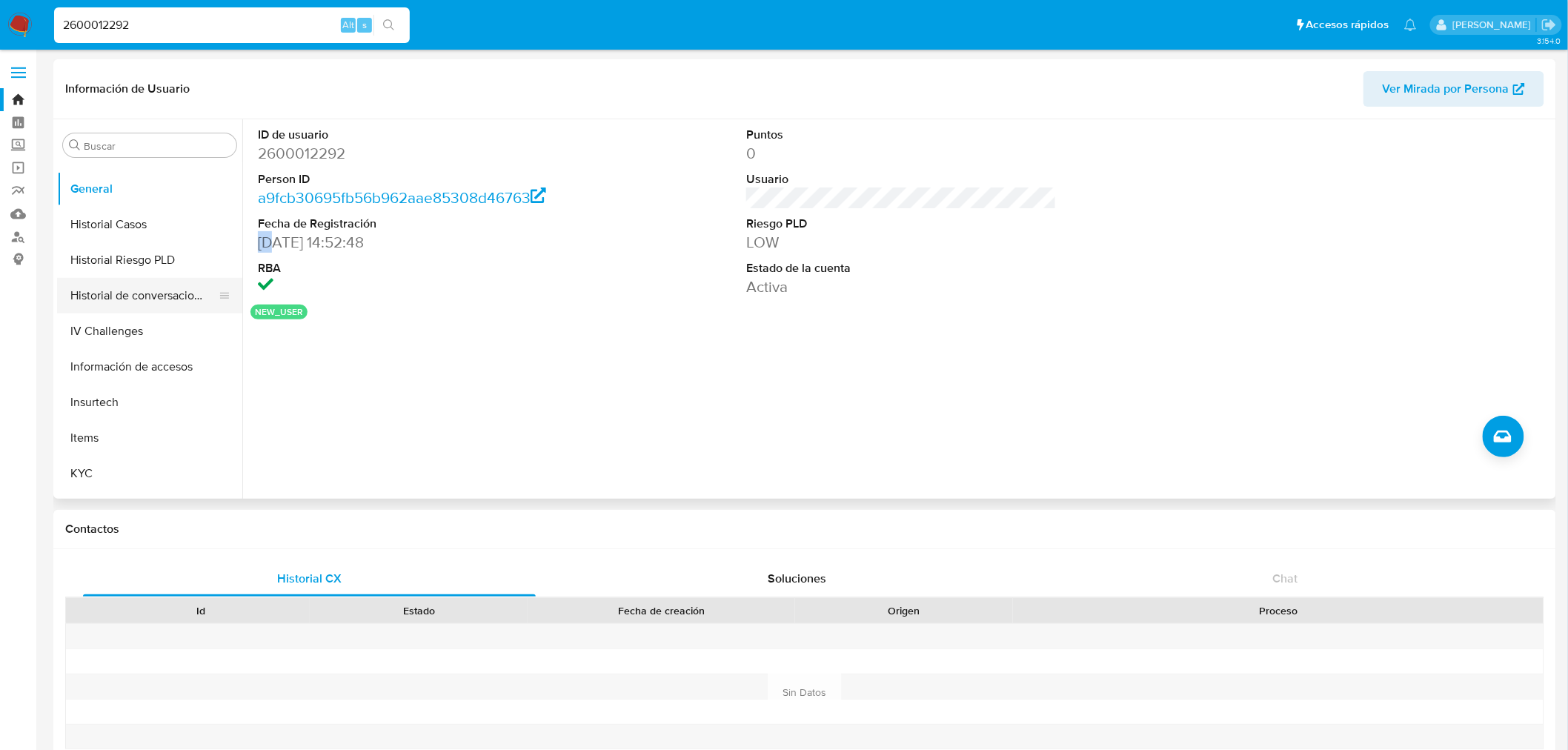
scroll to position [497, 0]
click at [138, 393] on button "KYC" at bounding box center [143, 394] width 174 height 35
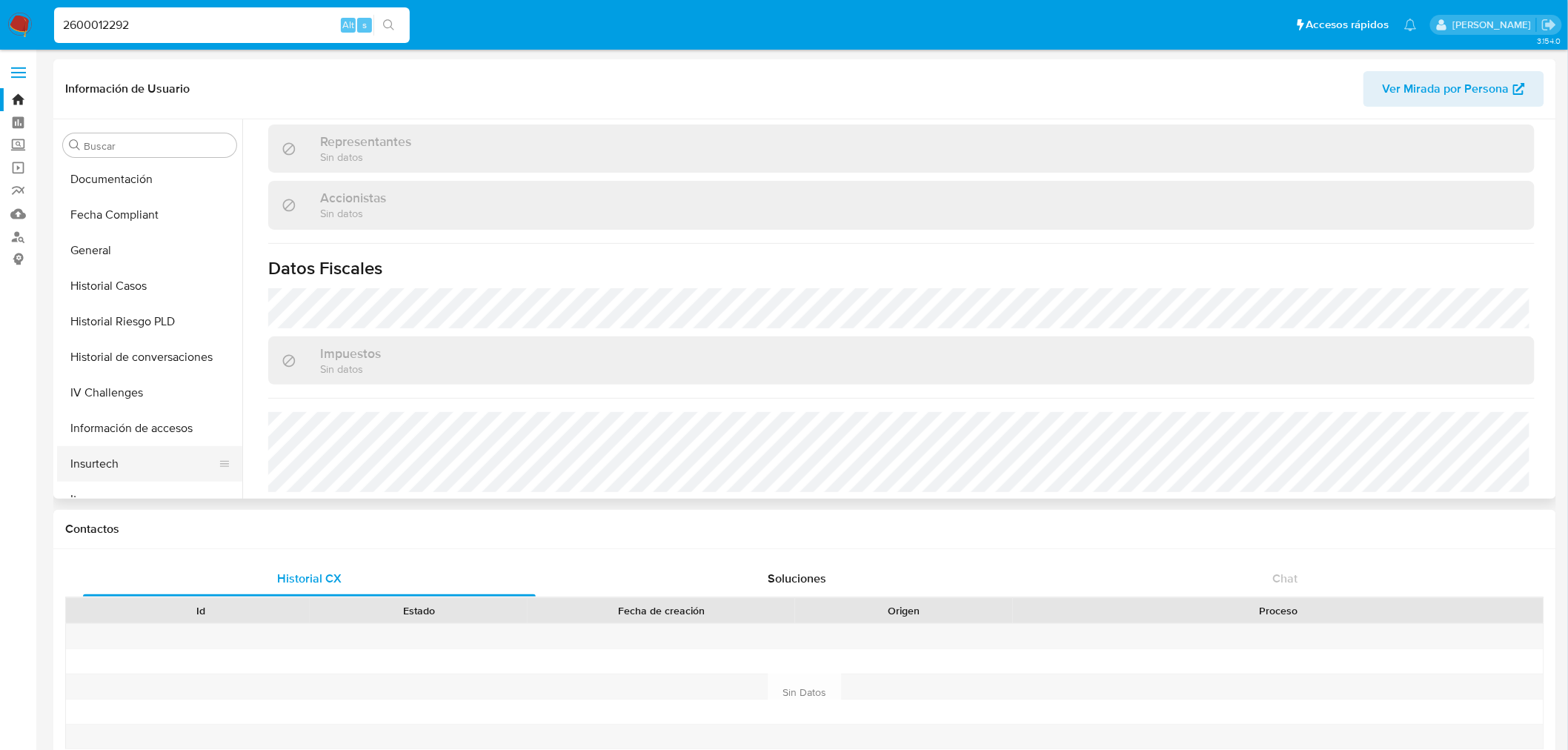
scroll to position [250, 0]
click at [116, 342] on button "General" at bounding box center [143, 358] width 174 height 35
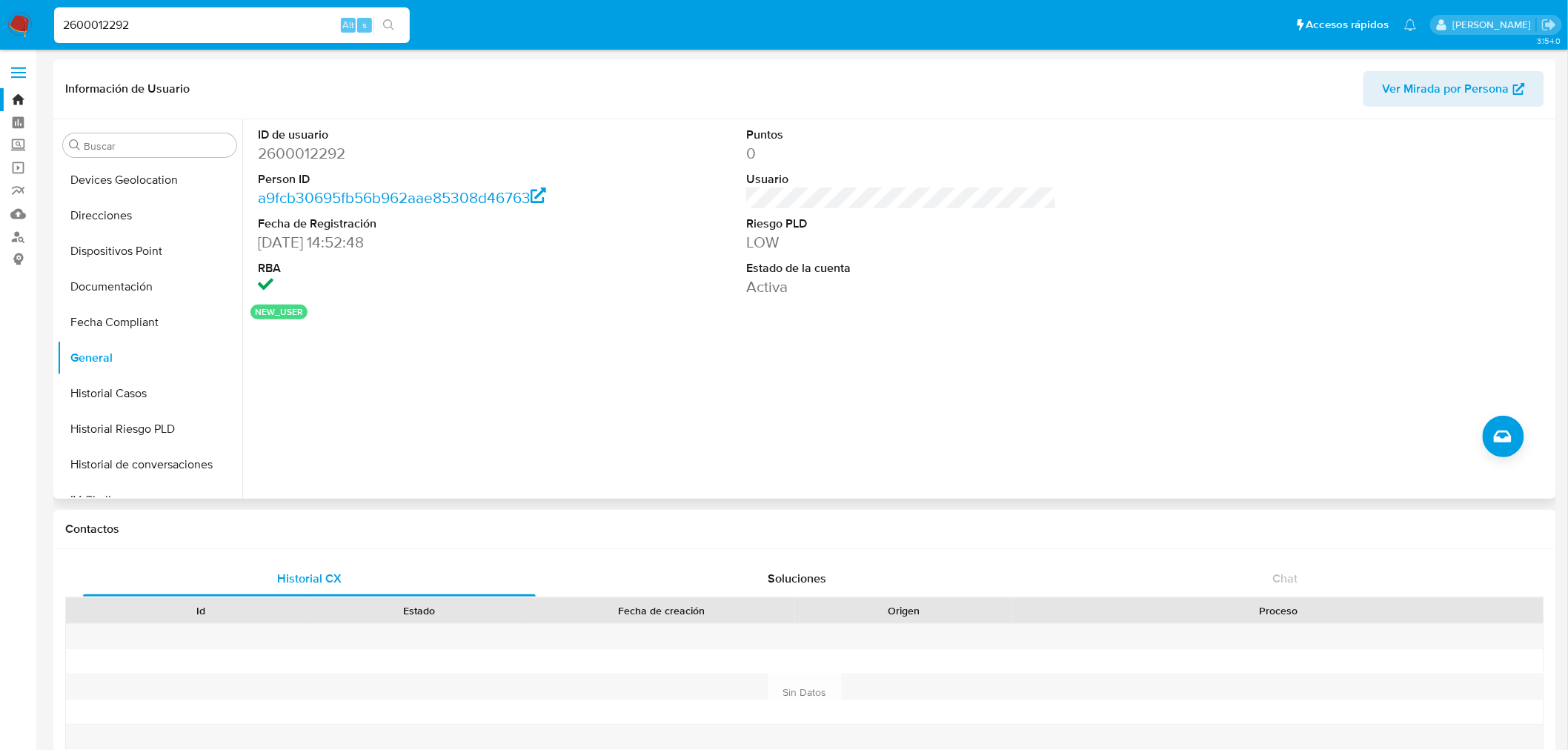
scroll to position [497, 0]
click at [159, 402] on button "KYC" at bounding box center [143, 394] width 174 height 35
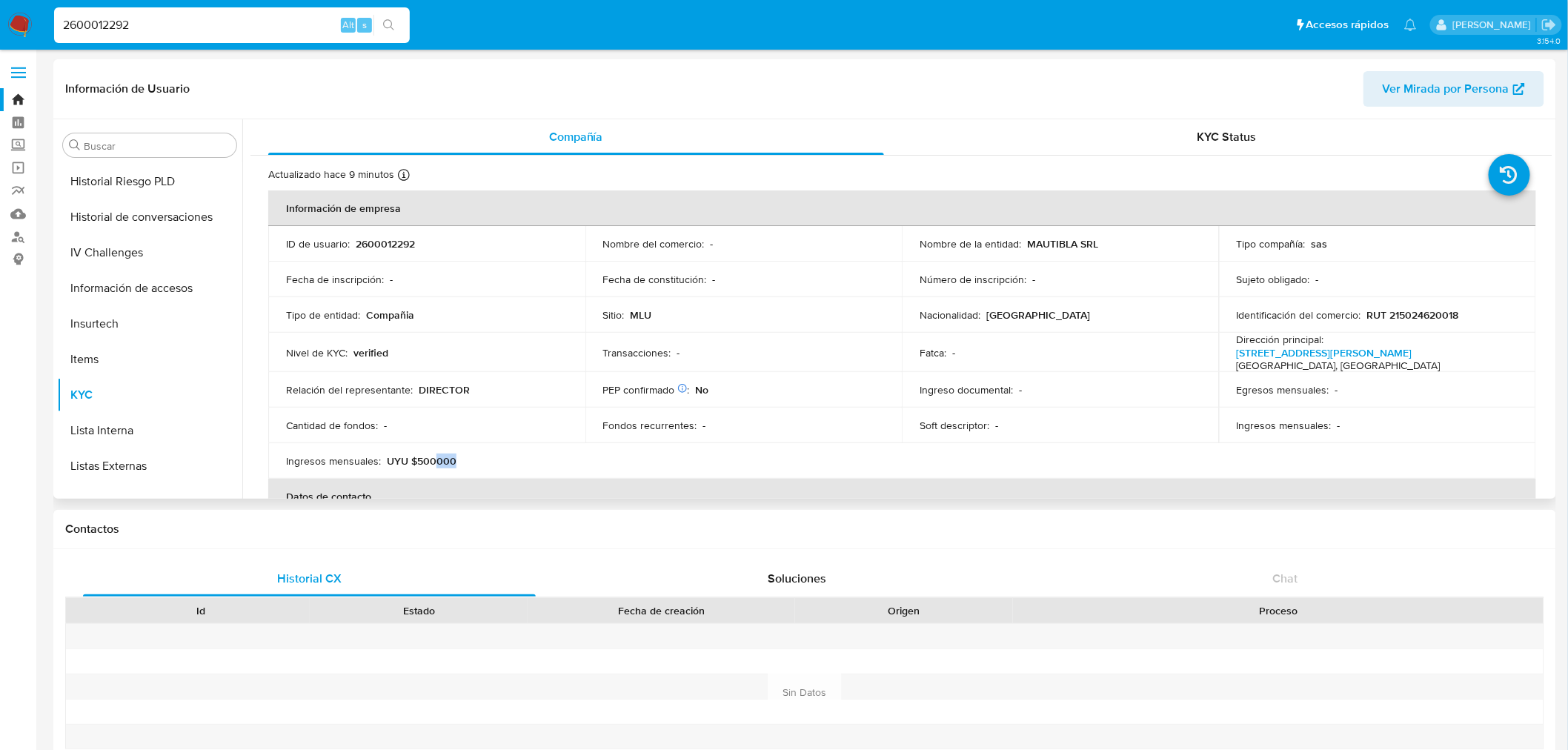
drag, startPoint x: 433, startPoint y: 457, endPoint x: 740, endPoint y: 378, distance: 317.0
click at [507, 461] on div "Ingresos mensuales : UYU $500000" at bounding box center [427, 461] width 282 height 13
click at [1061, 237] on p "MAUTIBLA SRL" at bounding box center [1063, 243] width 71 height 13
click at [1062, 227] on td "Nombre de la entidad : MAUTIBLA SRL" at bounding box center [1060, 244] width 317 height 35
click at [1067, 245] on p "MAUTIBLA SRL" at bounding box center [1063, 243] width 71 height 13
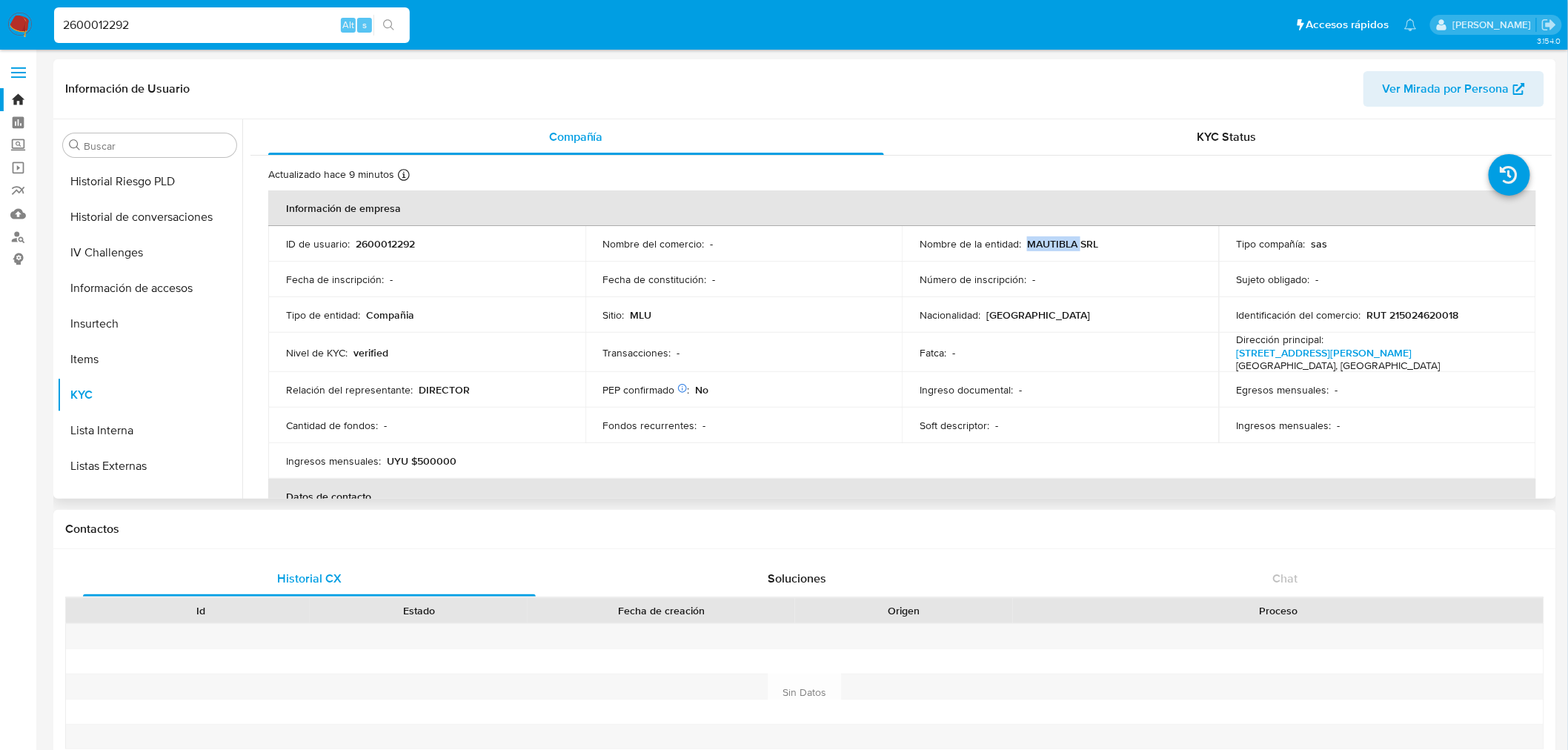
click at [1067, 245] on p "MAUTIBLA SRL" at bounding box center [1063, 243] width 71 height 13
click at [1094, 245] on p "MAUTIBLA SRL" at bounding box center [1063, 243] width 71 height 13
drag, startPoint x: 1094, startPoint y: 245, endPoint x: 1022, endPoint y: 242, distance: 72.1
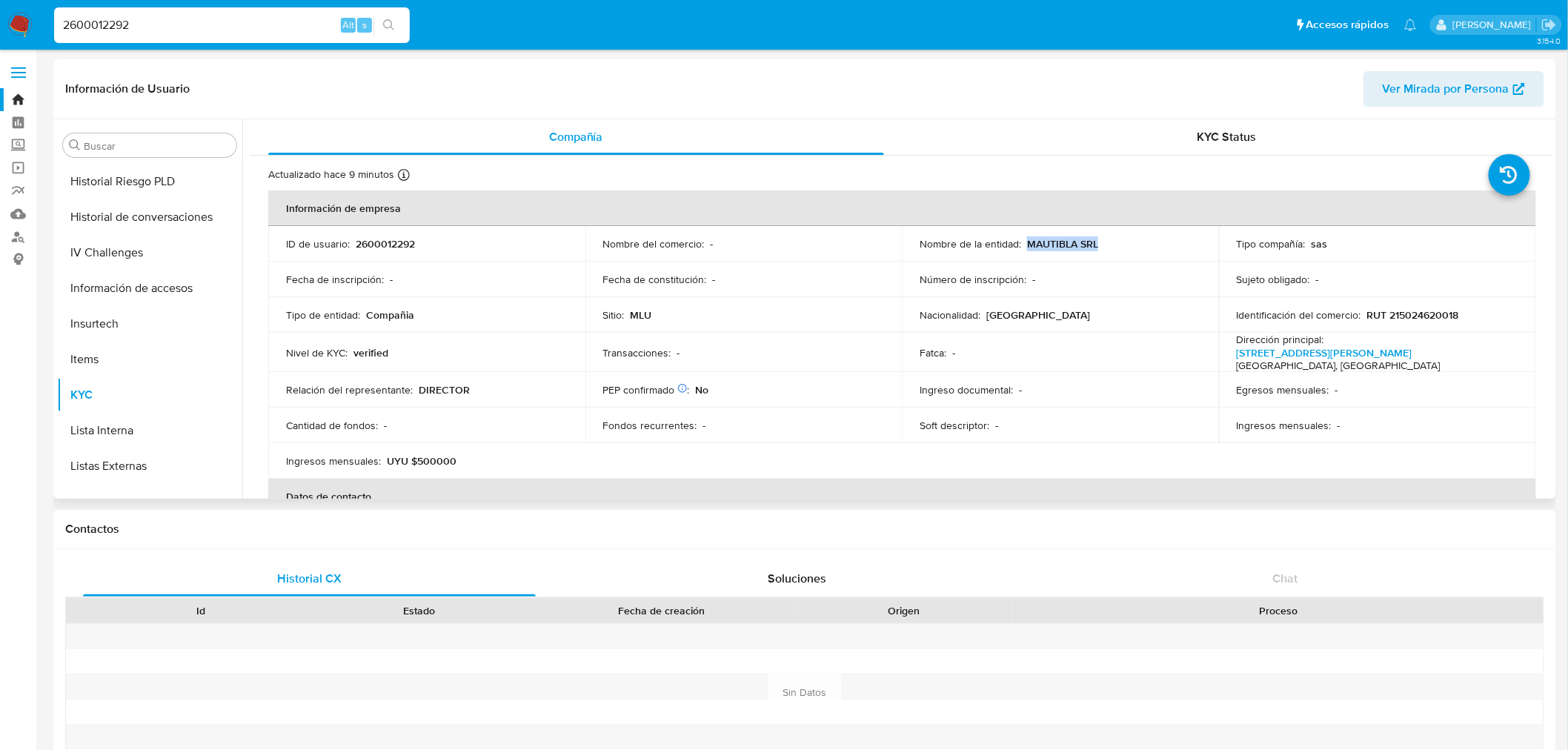
click at [1022, 242] on div "Nombre de la entidad : MAUTIBLA SRL" at bounding box center [1060, 243] width 282 height 13
copy p "MAUTIBLA SRL"
click at [1263, 147] on div "KYC Status" at bounding box center [1227, 137] width 616 height 35
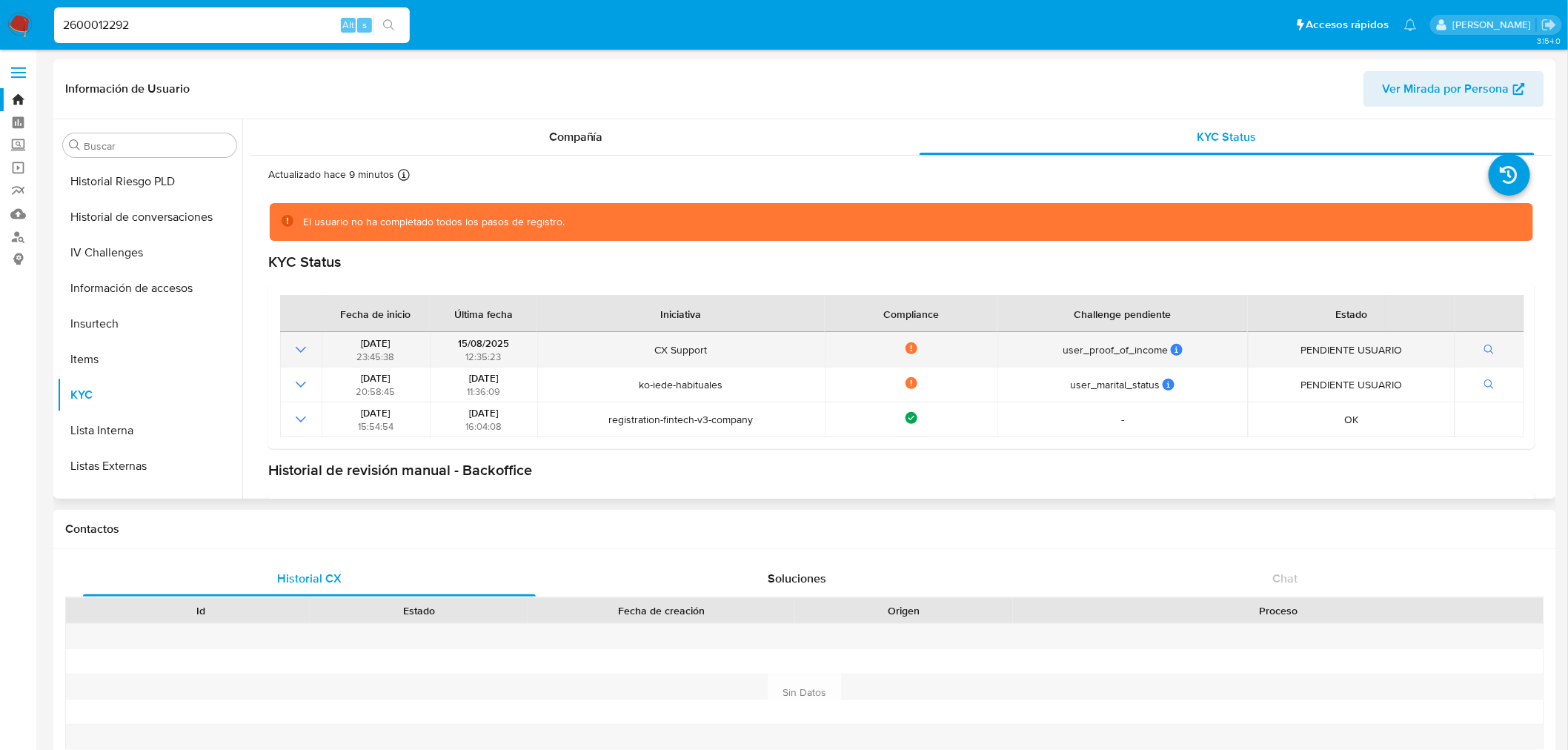
click at [304, 351] on icon "Mostrar operación" at bounding box center [301, 349] width 18 height 18
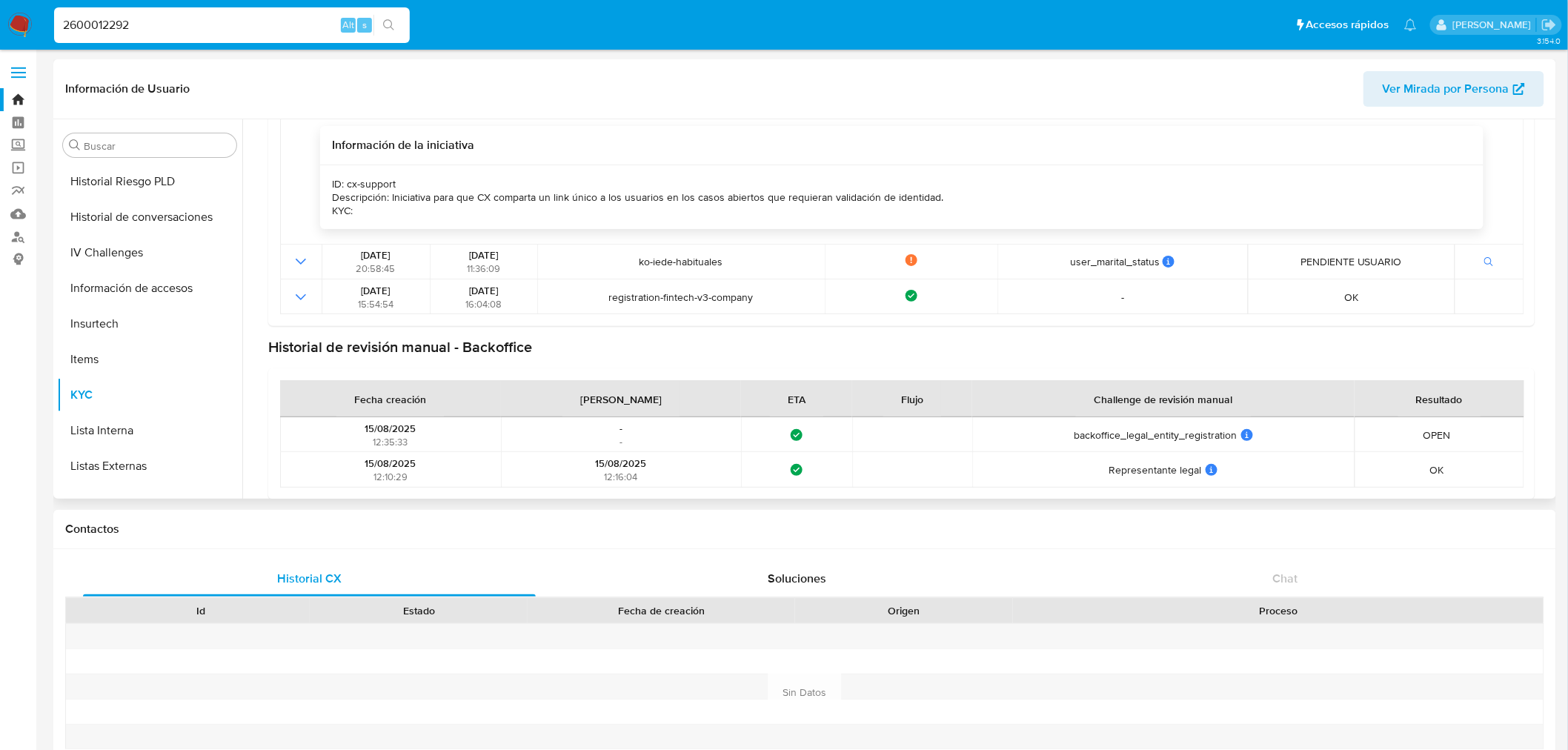
scroll to position [268, 0]
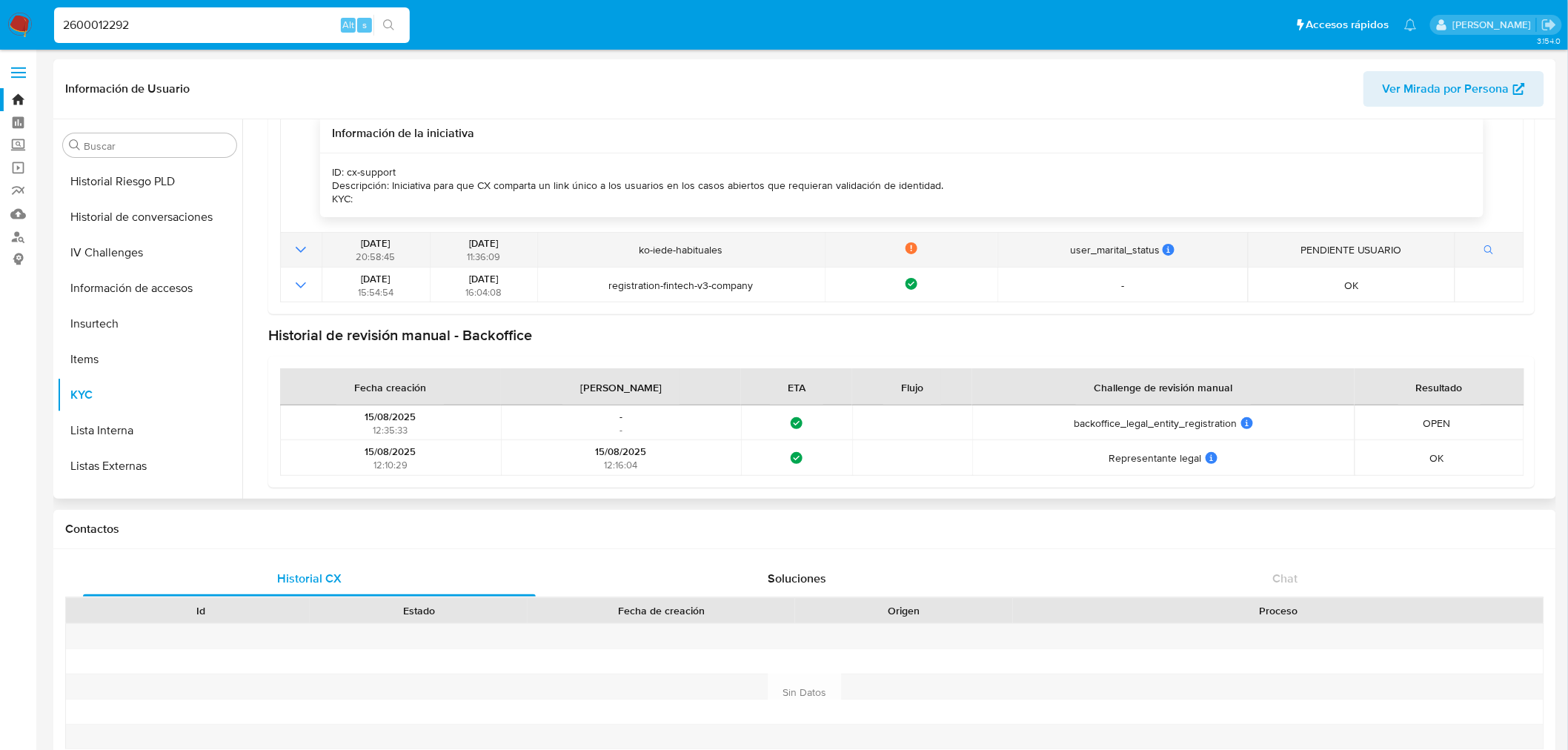
click at [296, 246] on icon "Mostrar operación" at bounding box center [301, 250] width 18 height 18
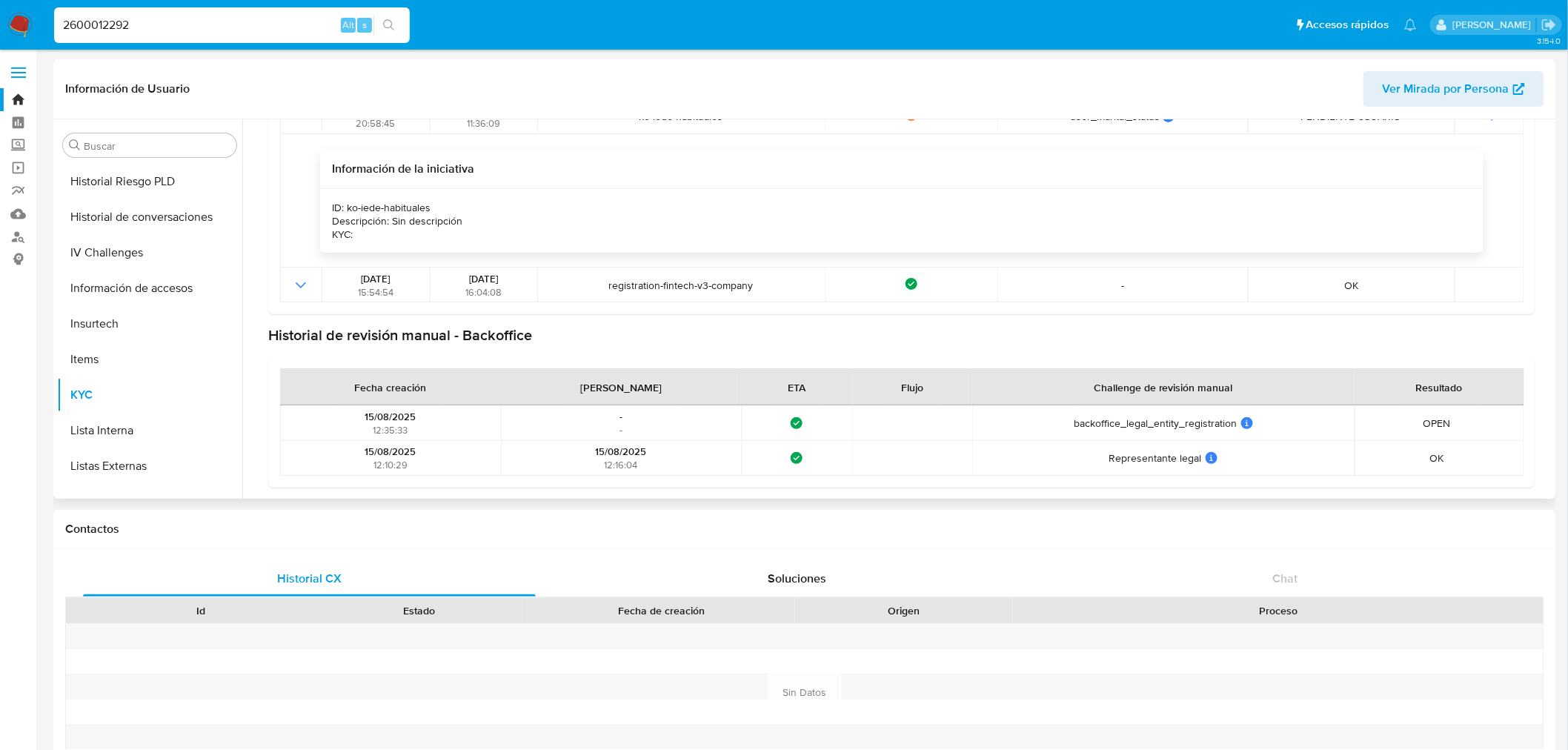
scroll to position [0, 0]
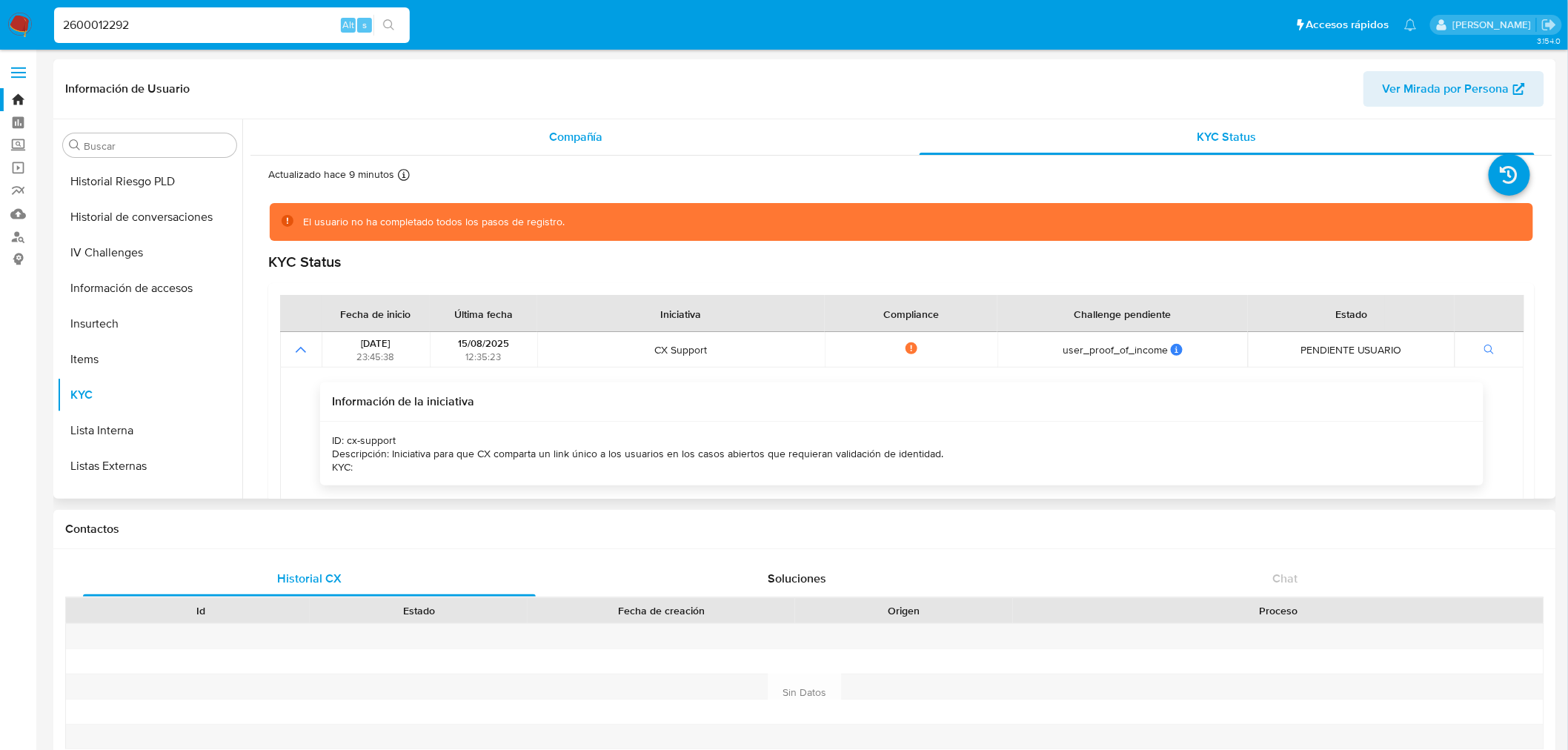
click at [587, 144] on span "Compañía" at bounding box center [575, 137] width 54 height 17
